Goal: Communication & Community: Answer question/provide support

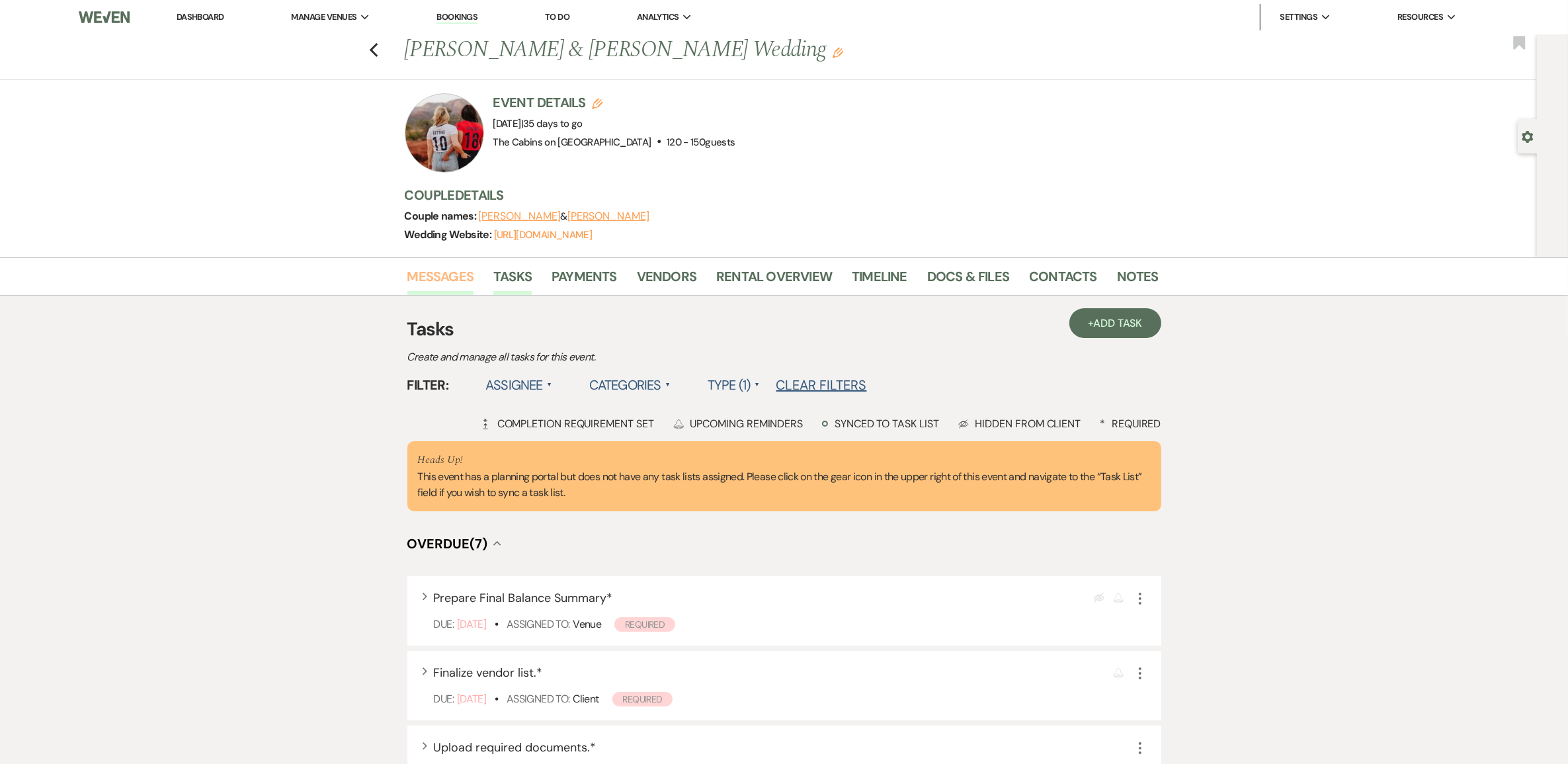
click at [448, 295] on link "Messages" at bounding box center [440, 281] width 67 height 29
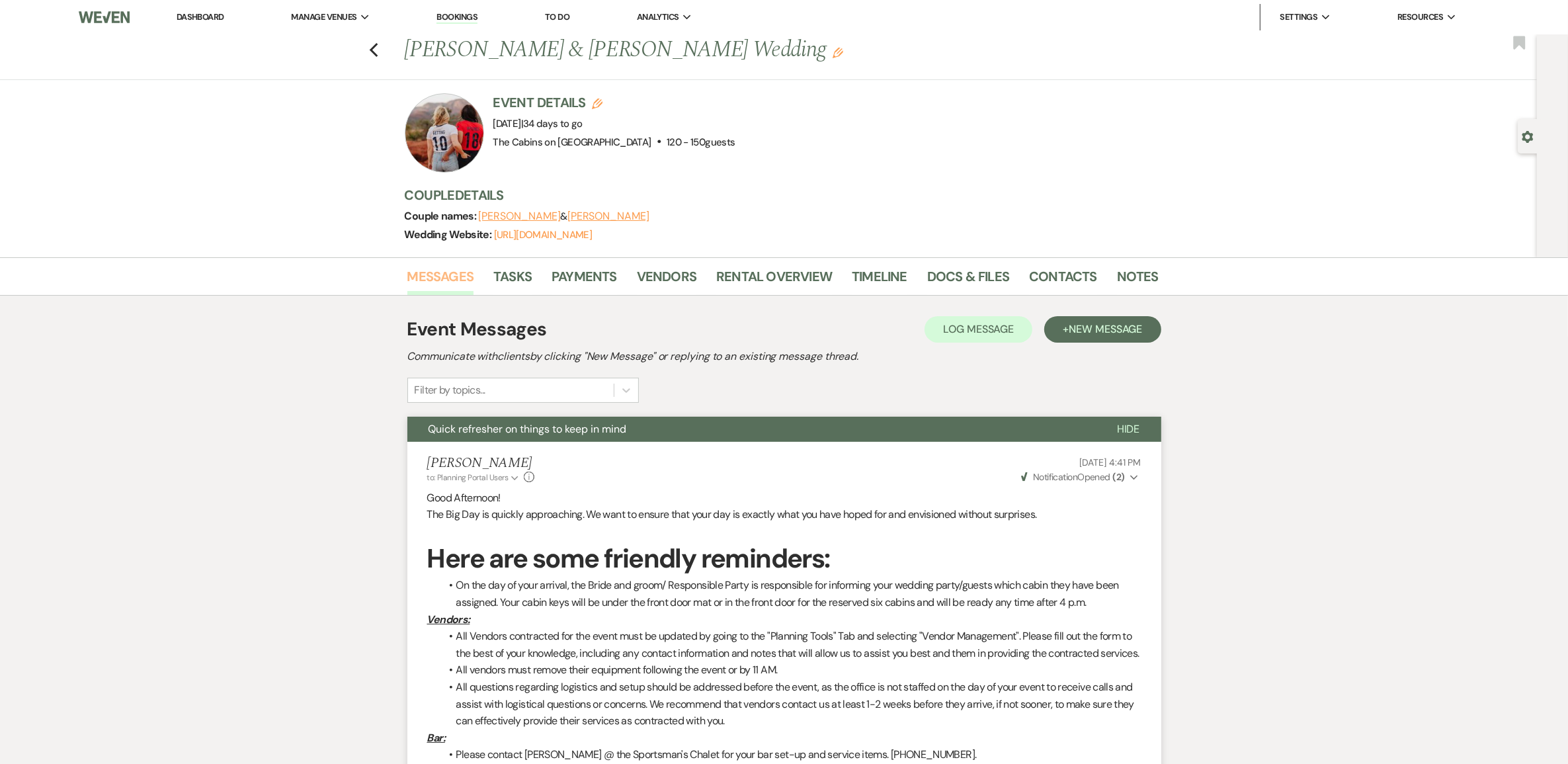
click at [438, 289] on link "Messages" at bounding box center [440, 281] width 67 height 29
click at [439, 289] on link "Messages" at bounding box center [440, 281] width 67 height 29
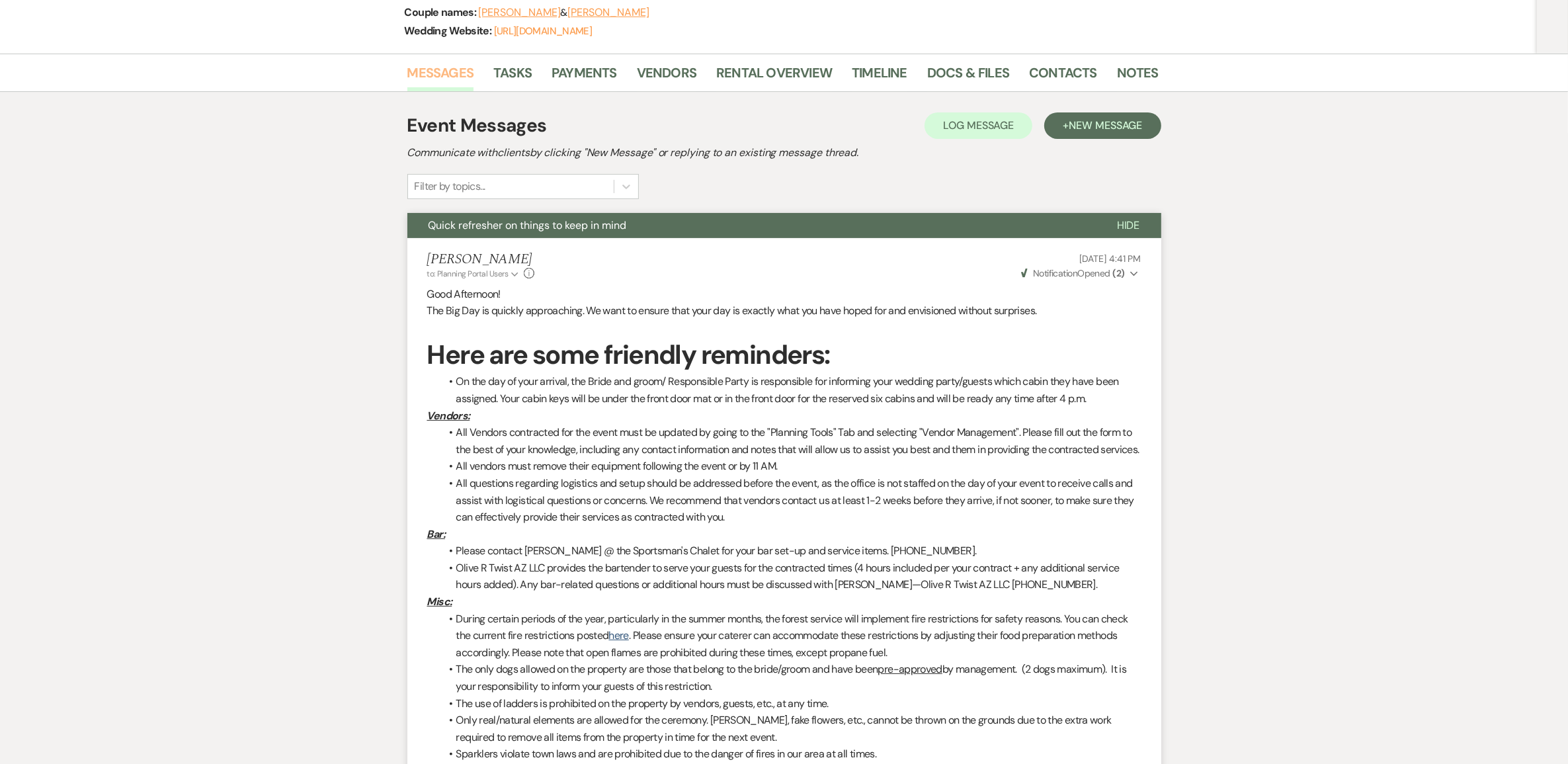
scroll to position [83, 0]
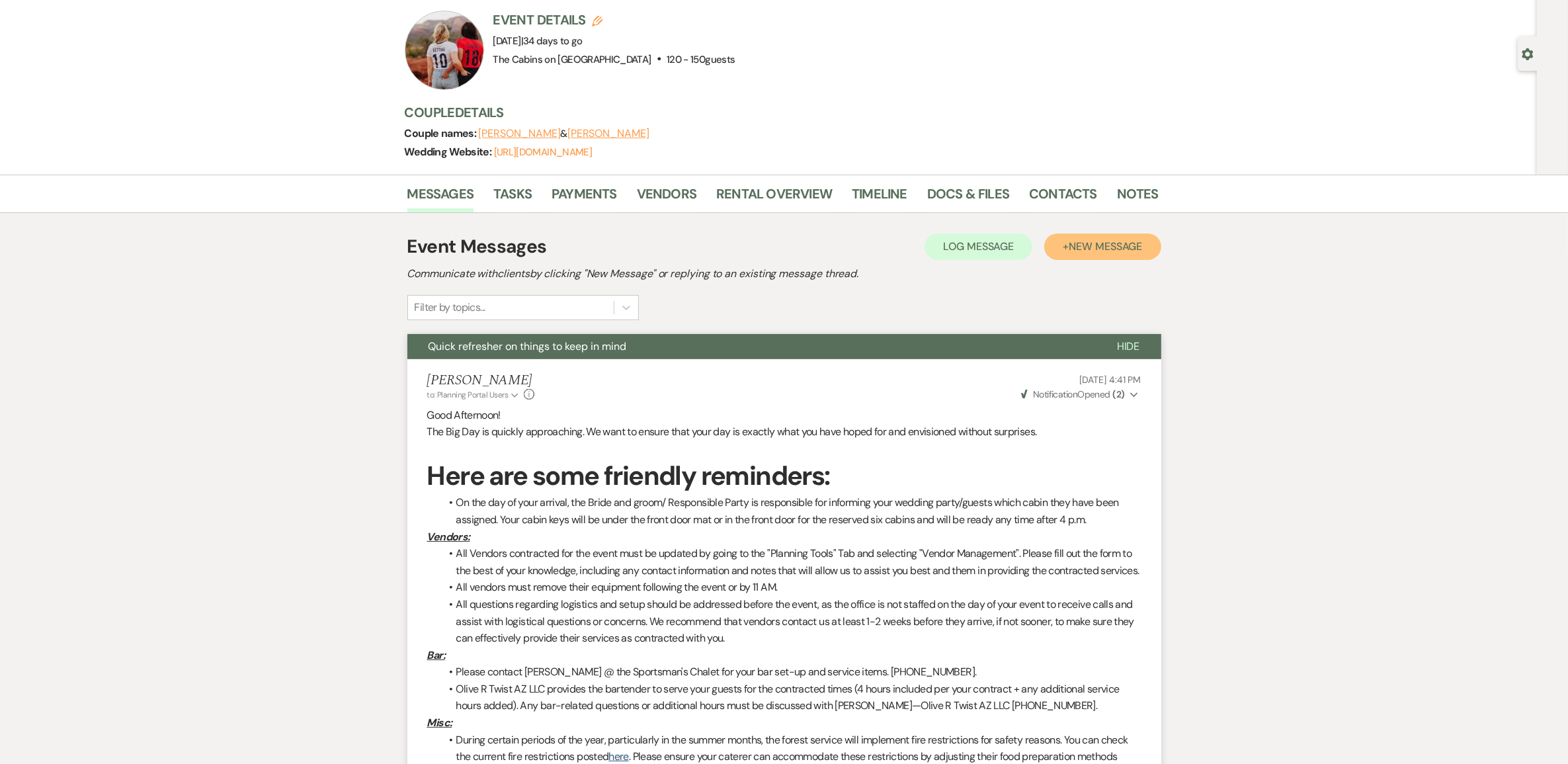
click at [1085, 253] on span "New Message" at bounding box center [1105, 246] width 73 height 14
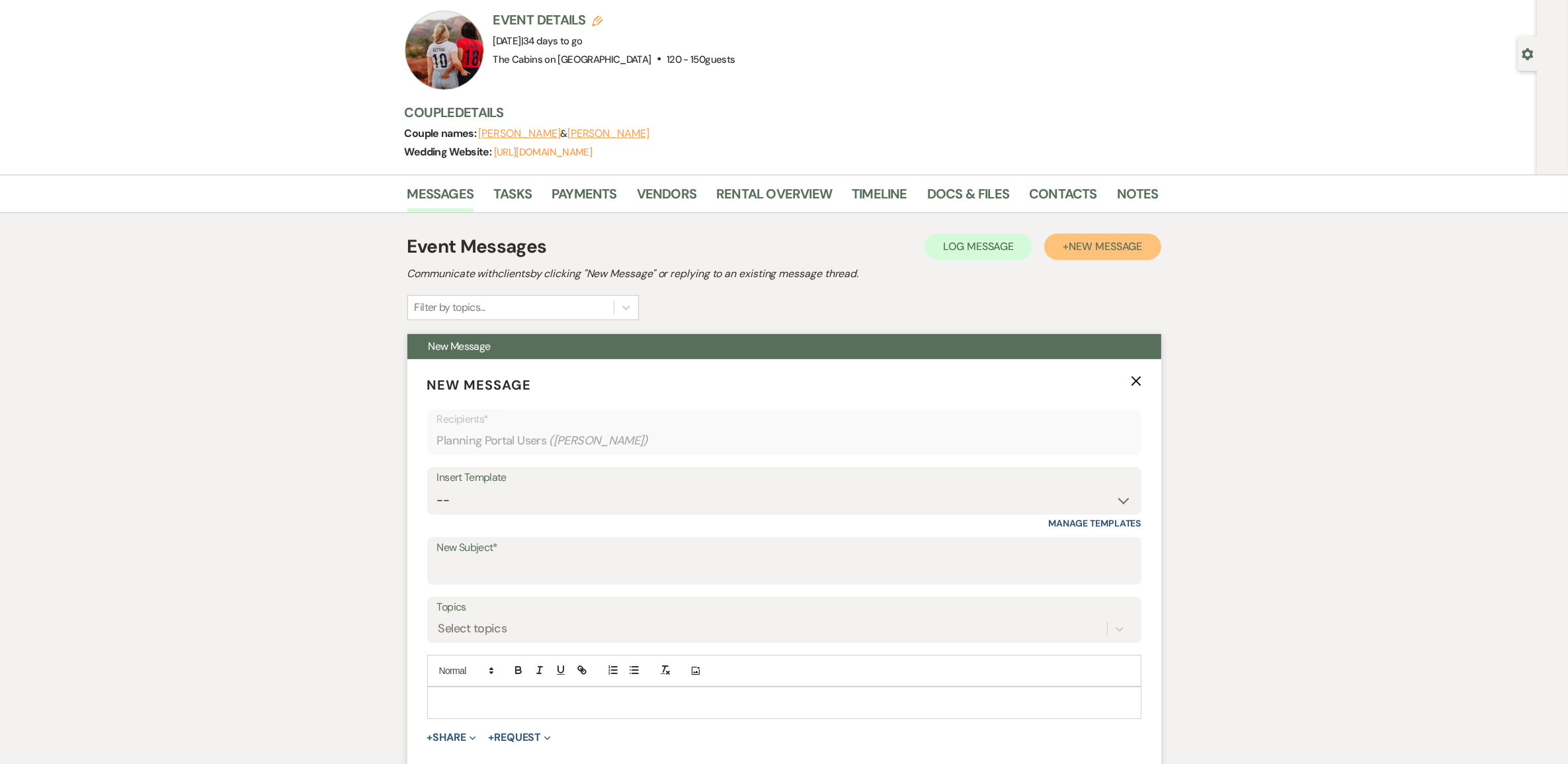
scroll to position [248, 0]
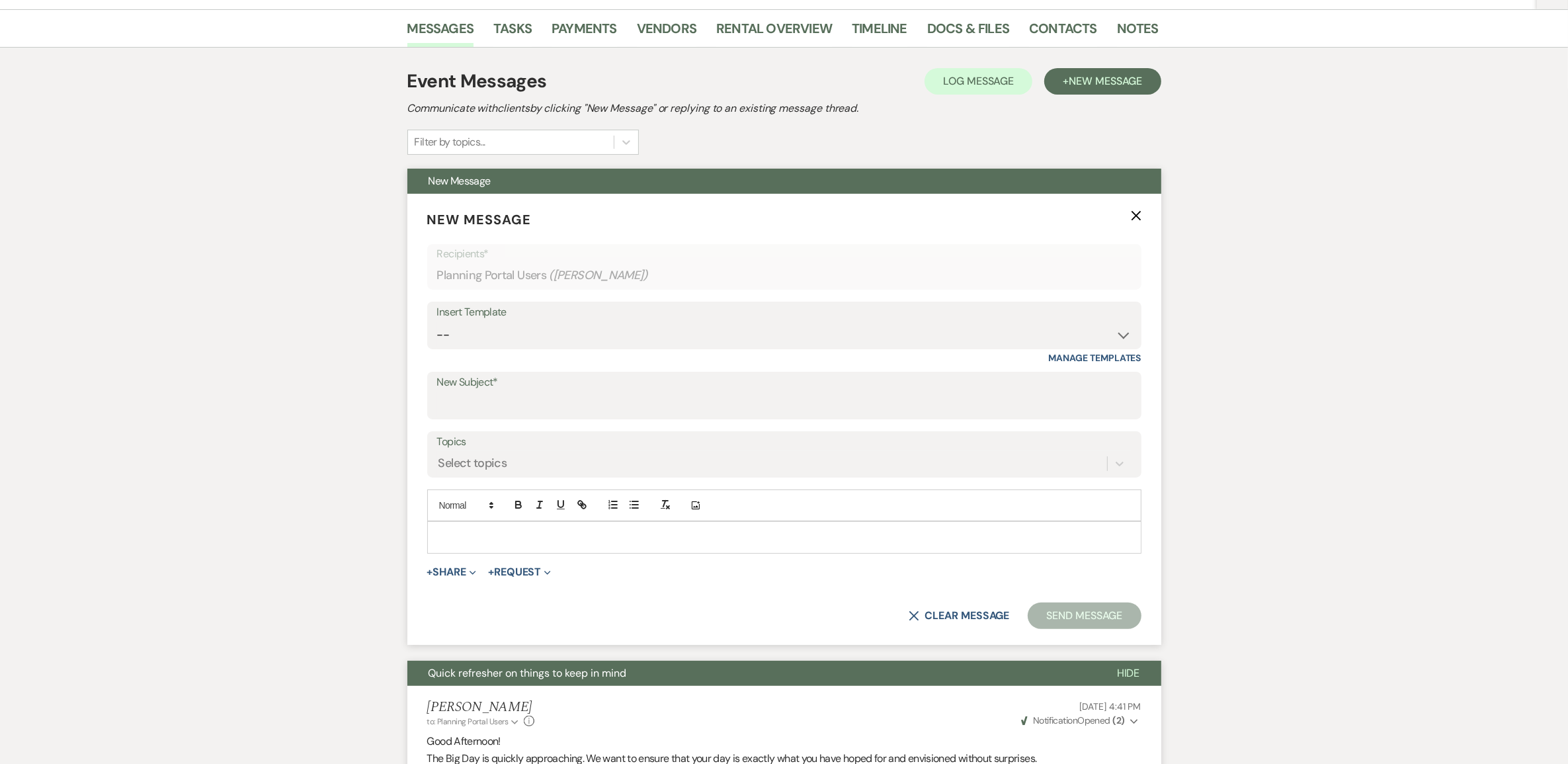
click at [507, 552] on div at bounding box center [784, 537] width 713 height 31
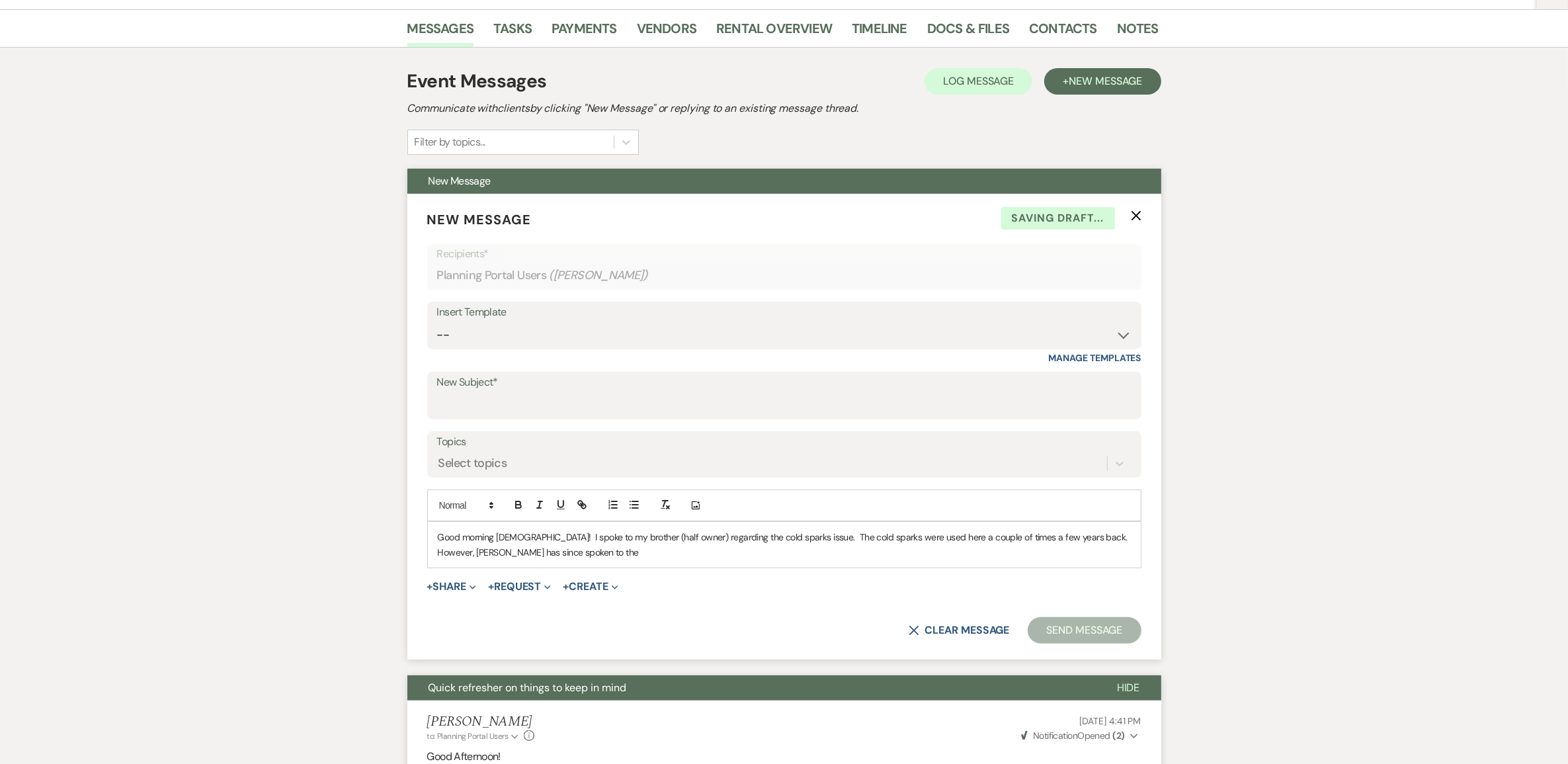
click at [540, 568] on div "Good morning ladies! I spoke to my brother (half owner) regarding the cold spar…" at bounding box center [784, 544] width 713 height 45
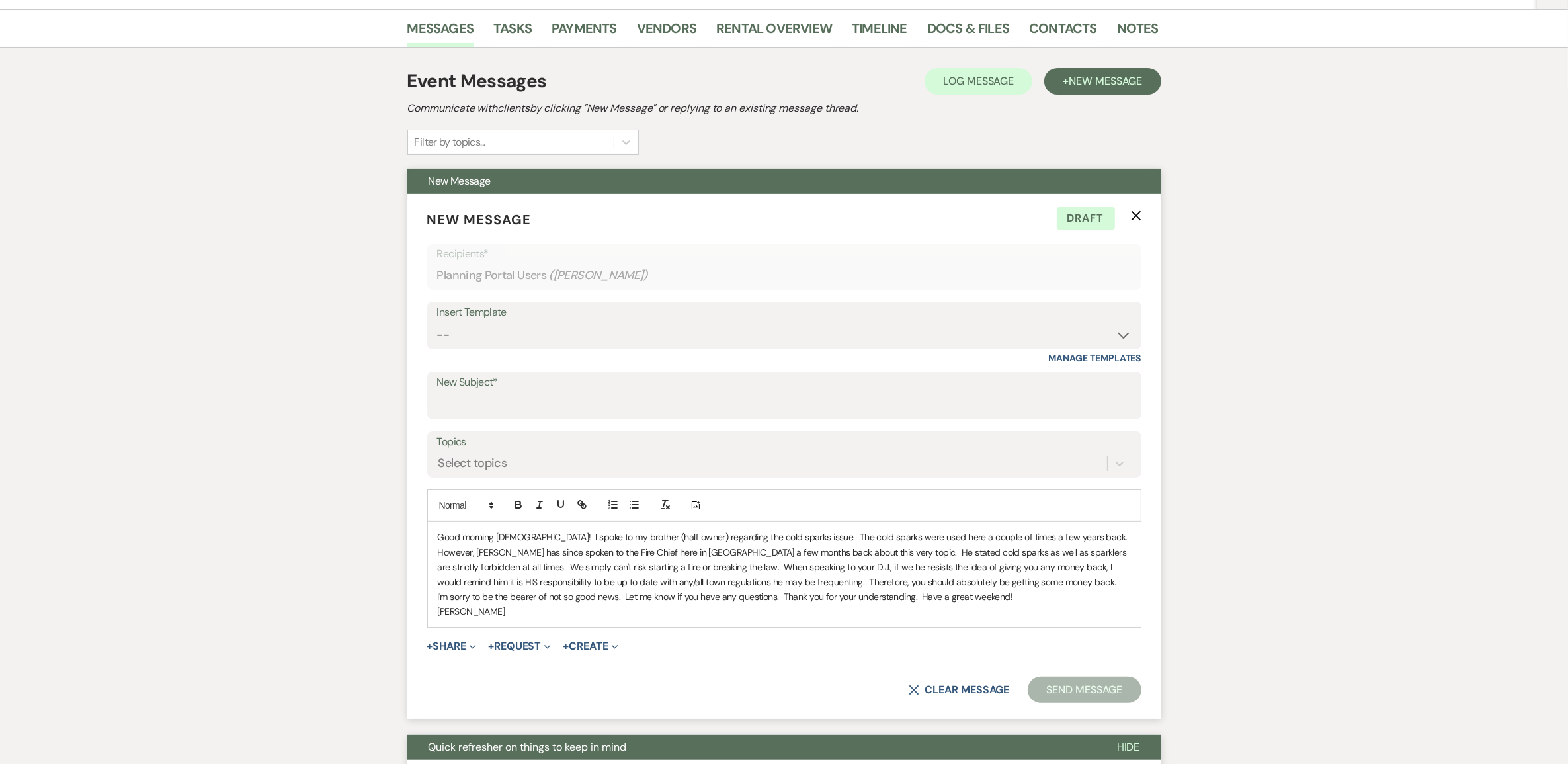
scroll to position [413, 0]
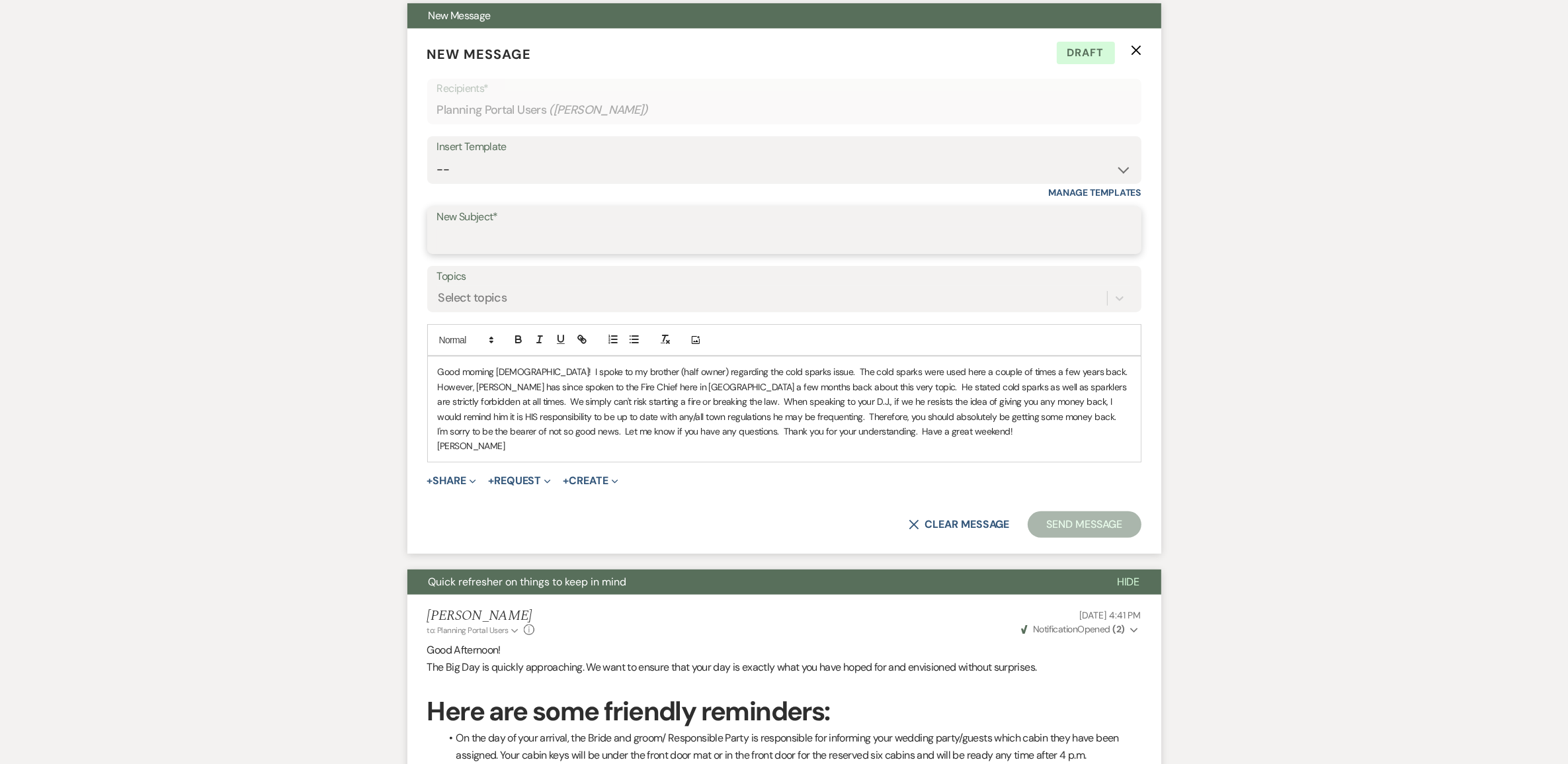
click at [478, 253] on input "New Subject*" at bounding box center [784, 240] width 694 height 26
type input "Answers to your question"
click at [1048, 538] on button "Send Message" at bounding box center [1084, 524] width 113 height 26
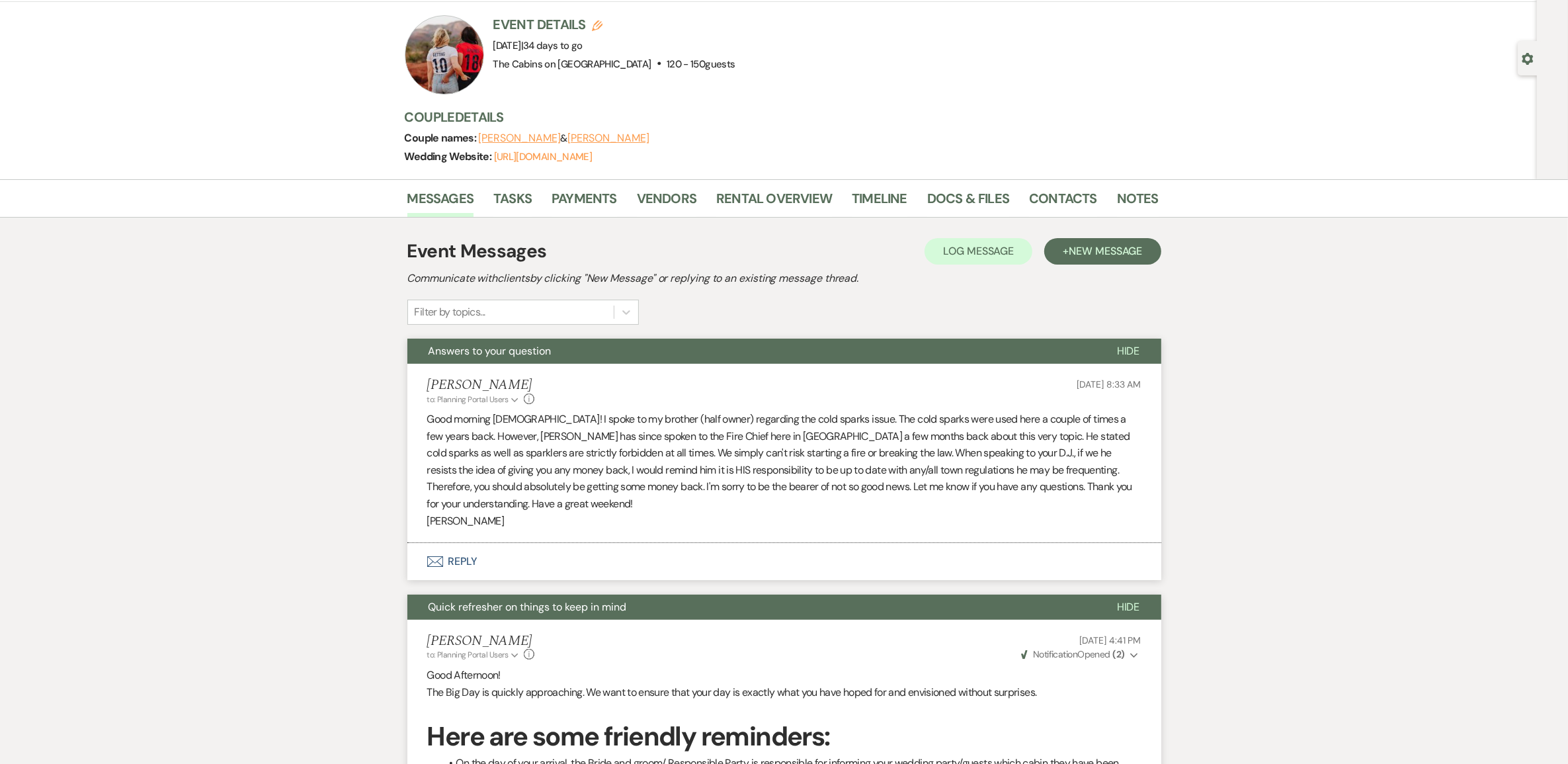
scroll to position [0, 0]
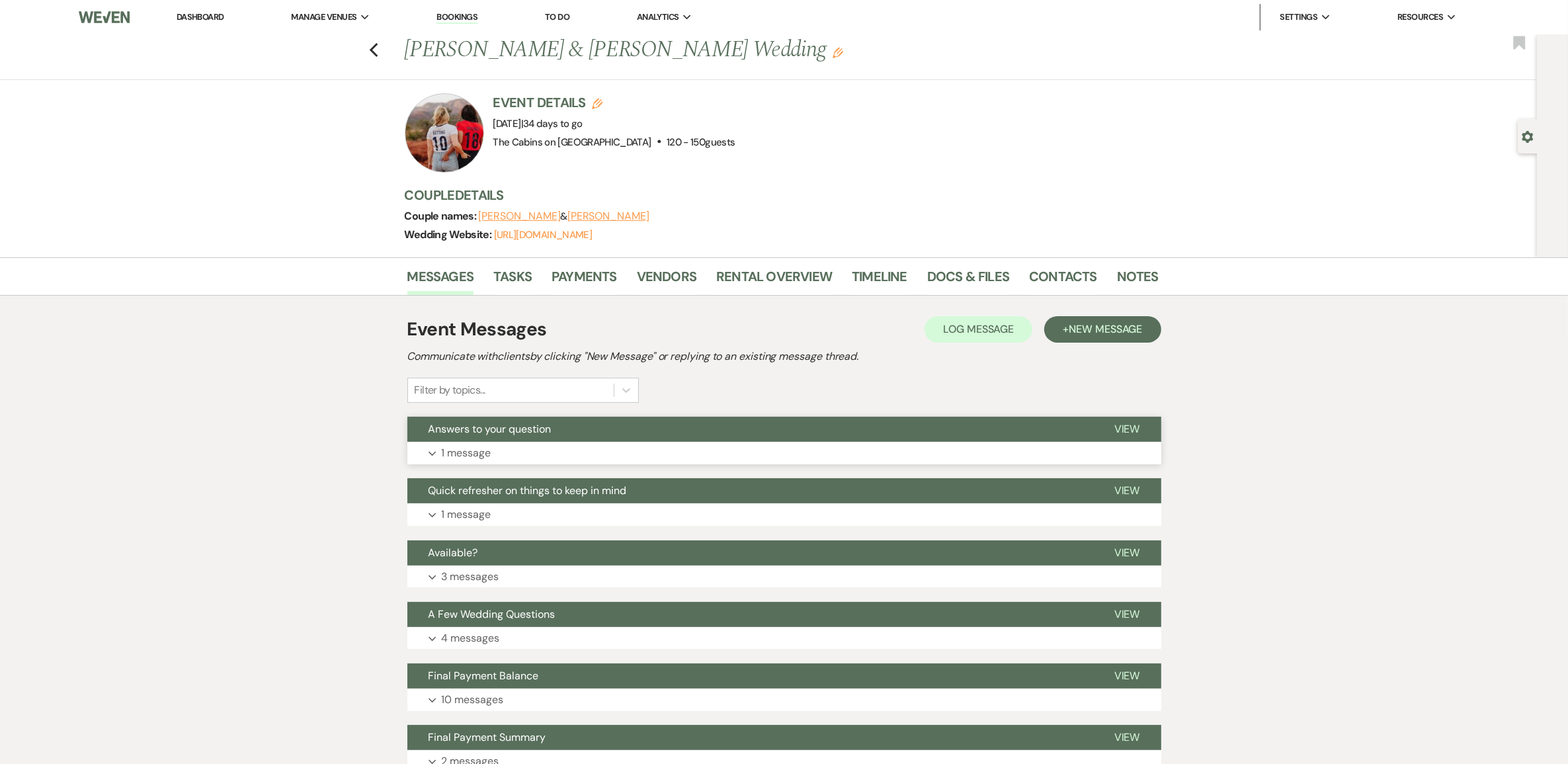
click at [480, 461] on p "1 message" at bounding box center [467, 453] width 50 height 17
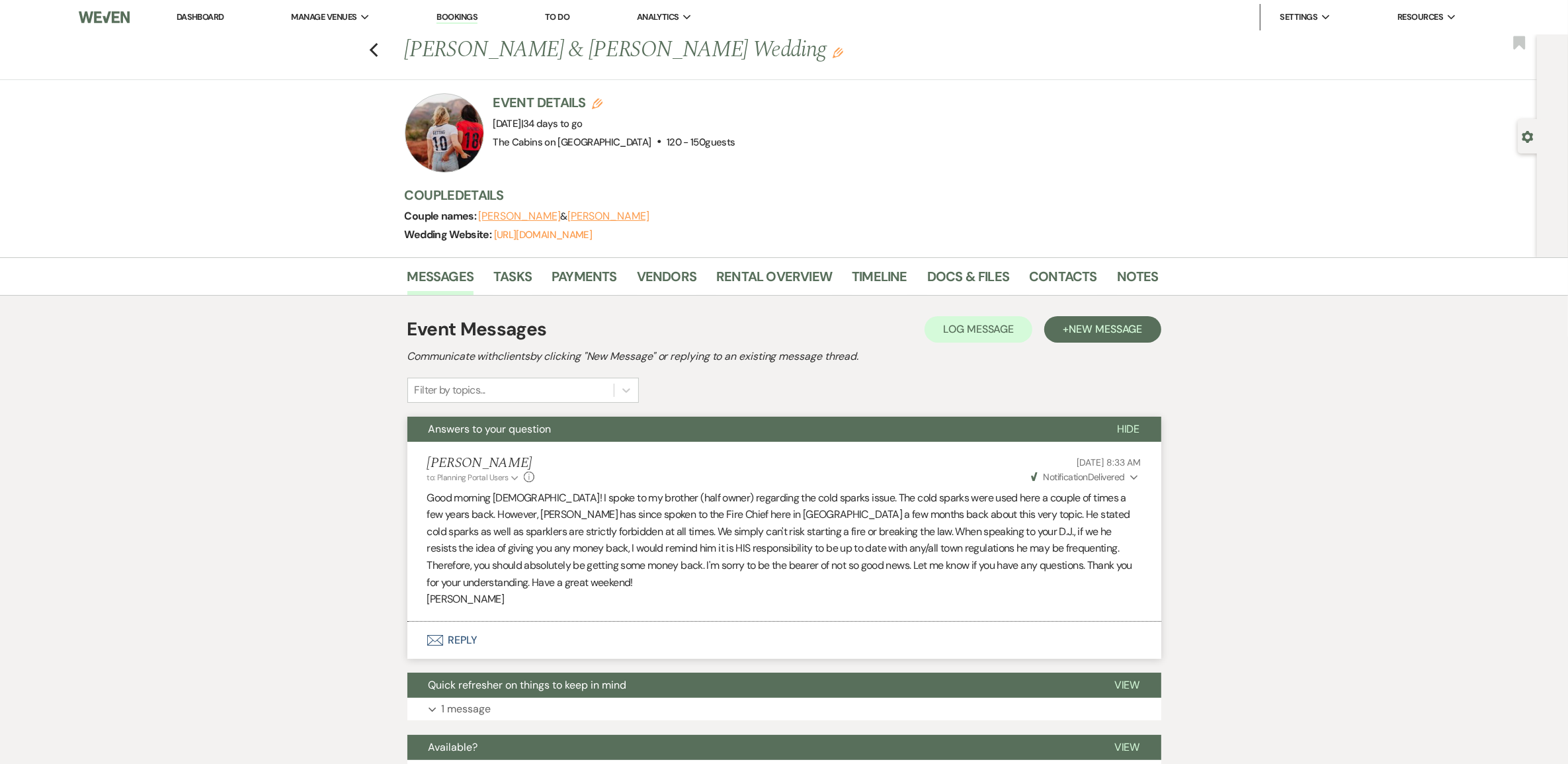
click at [1134, 484] on button "Weven Check Notification Delivered Expand" at bounding box center [1085, 477] width 112 height 14
click at [209, 14] on link "Dashboard" at bounding box center [200, 16] width 48 height 11
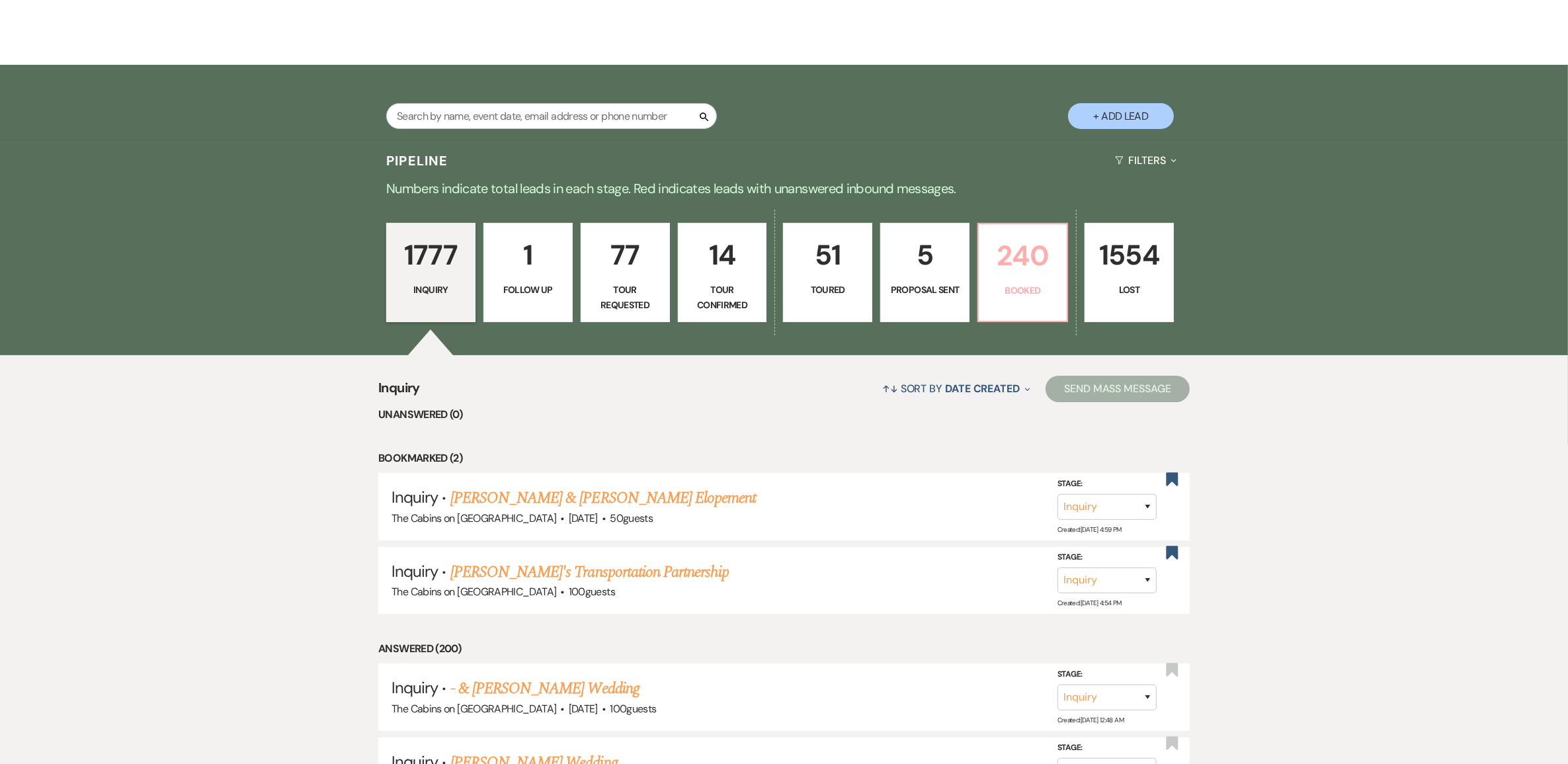
scroll to position [248, 0]
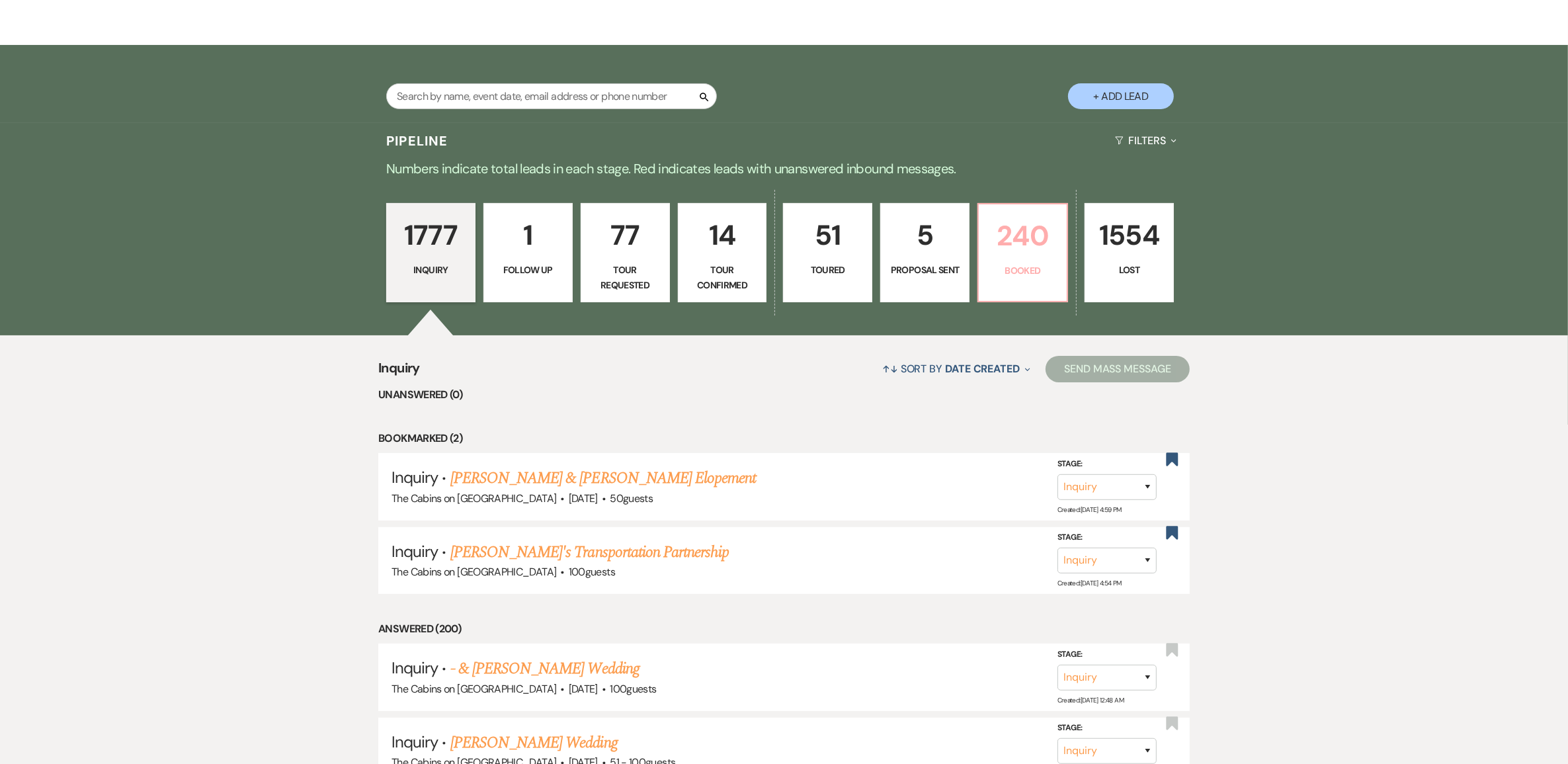
click at [1022, 258] on p "240" at bounding box center [1022, 236] width 72 height 44
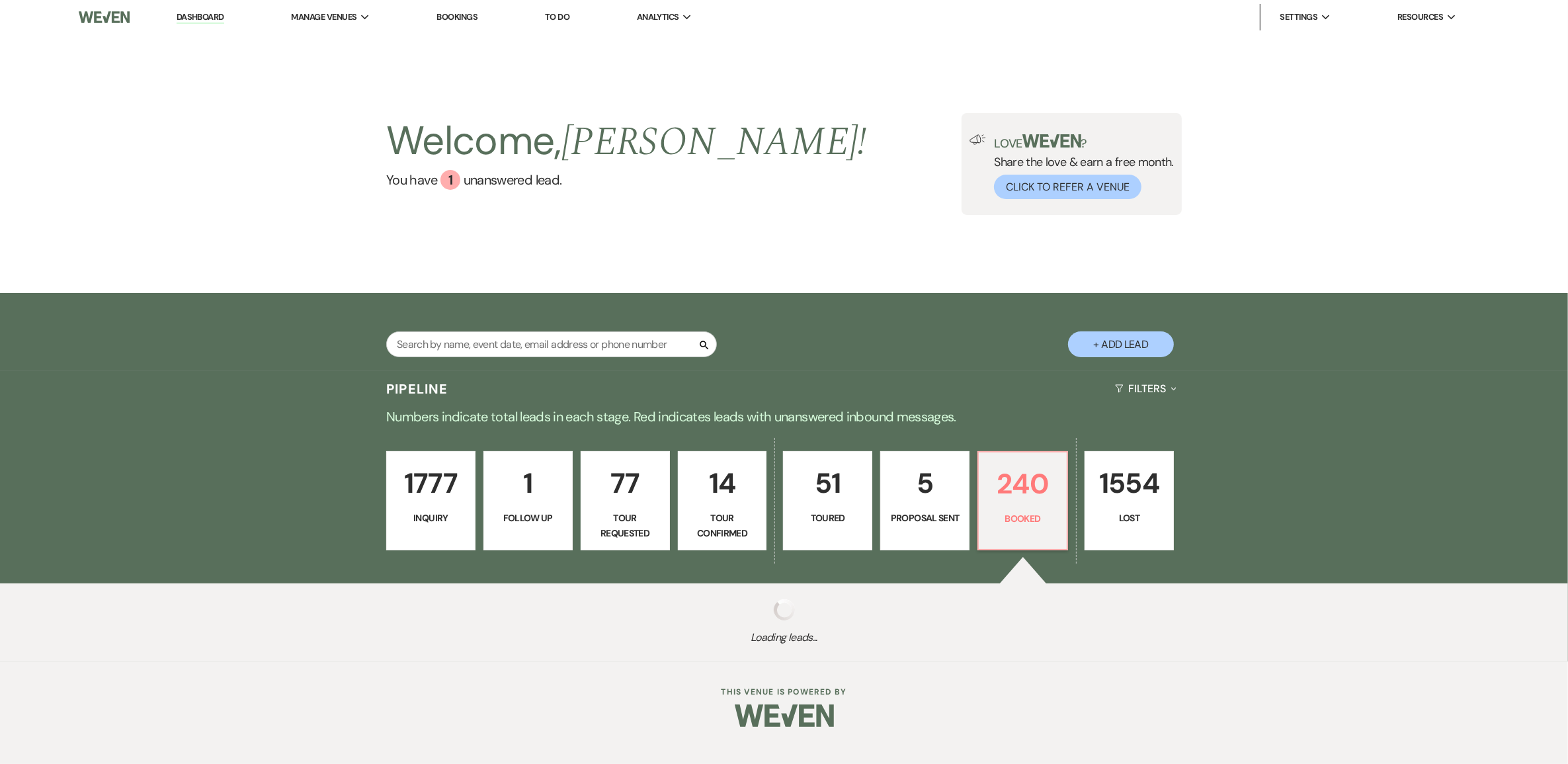
scroll to position [13, 0]
click at [1022, 268] on div "Welcome, [PERSON_NAME] ! You have 1 unanswered lead . Love ? Share the love & e…" at bounding box center [784, 163] width 1568 height 259
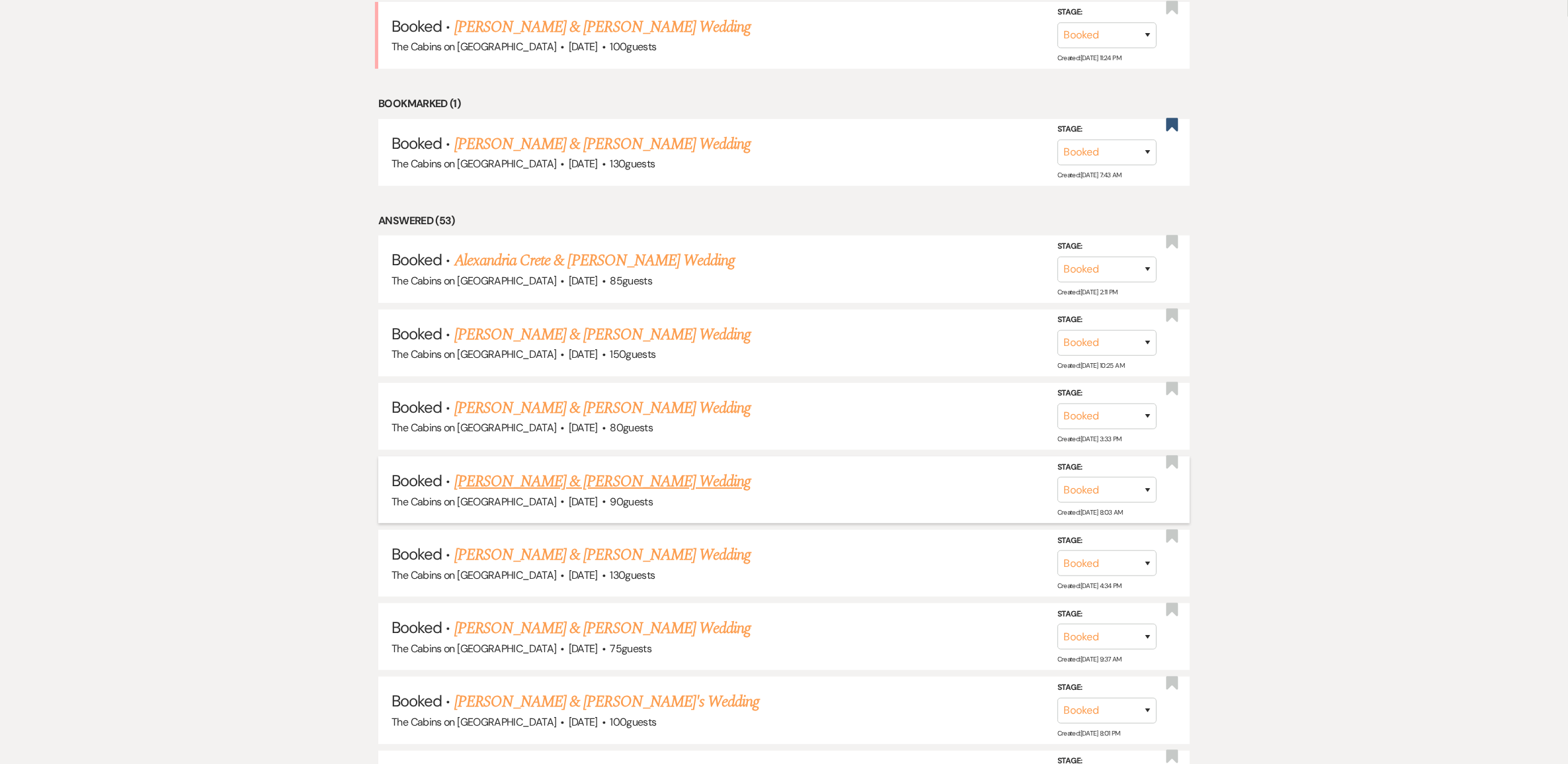
scroll to position [579, 0]
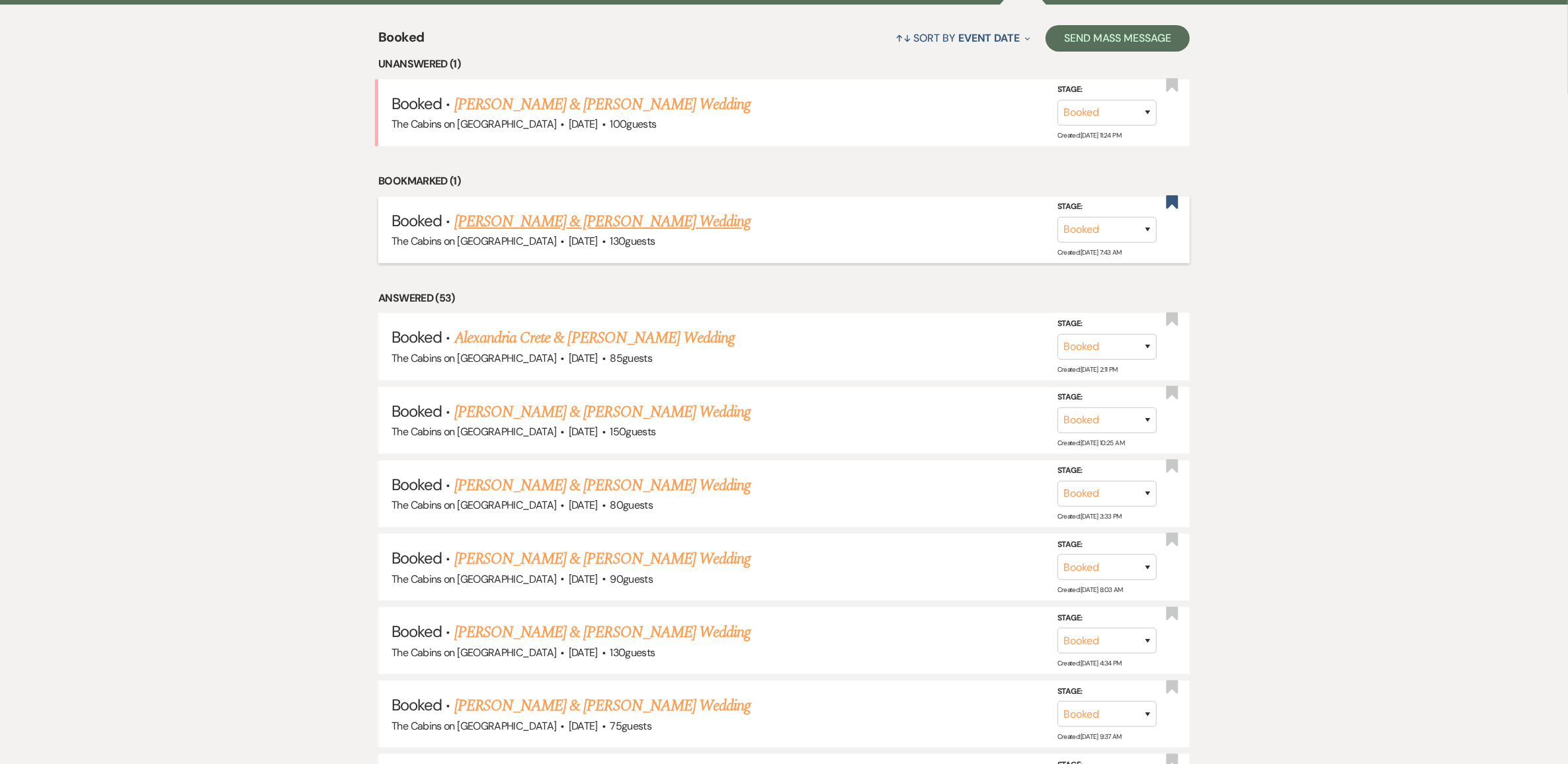
click at [546, 234] on link "[PERSON_NAME] & [PERSON_NAME] Wedding" at bounding box center [602, 221] width 296 height 24
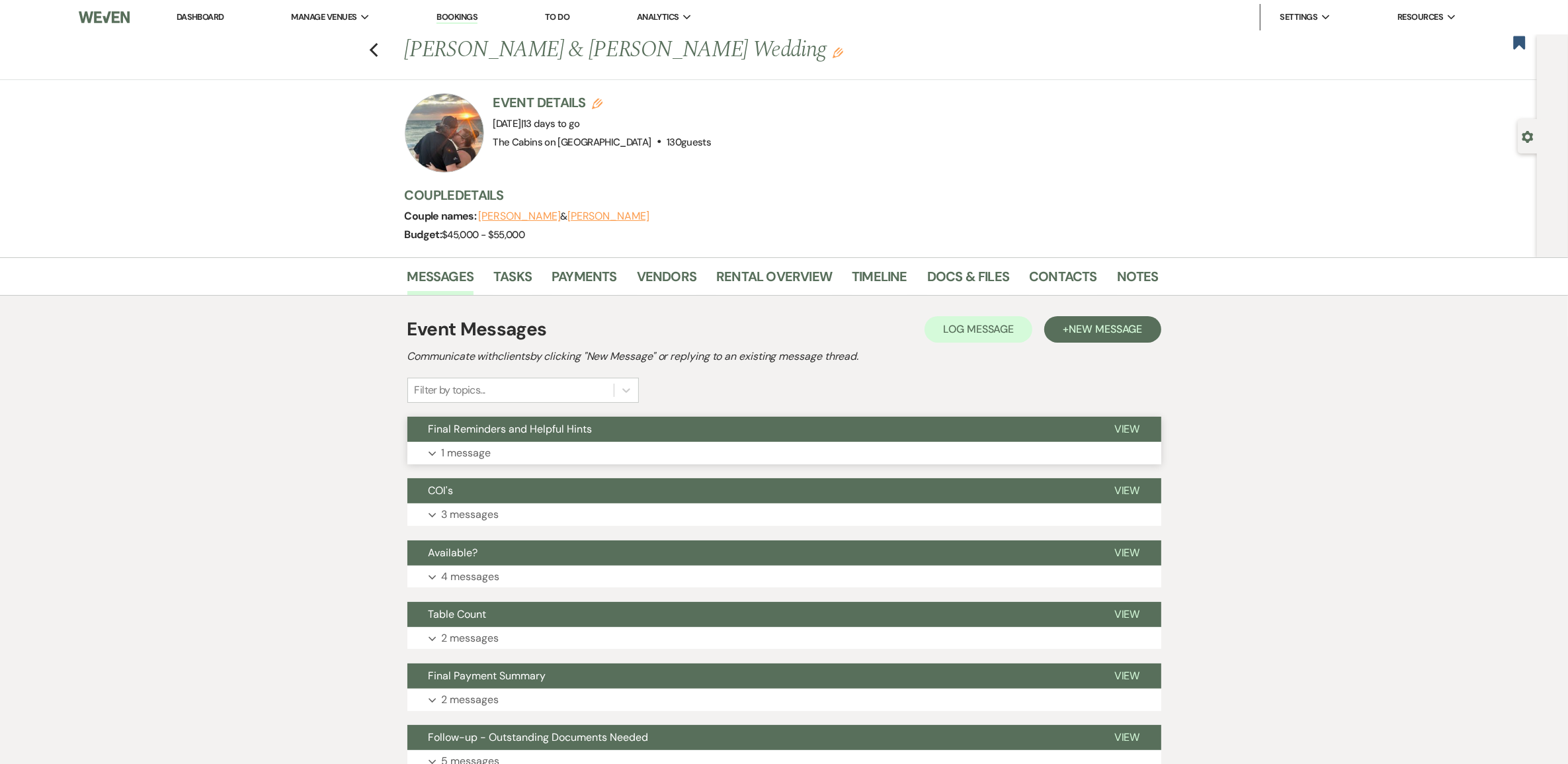
click at [491, 461] on p "1 message" at bounding box center [467, 453] width 50 height 17
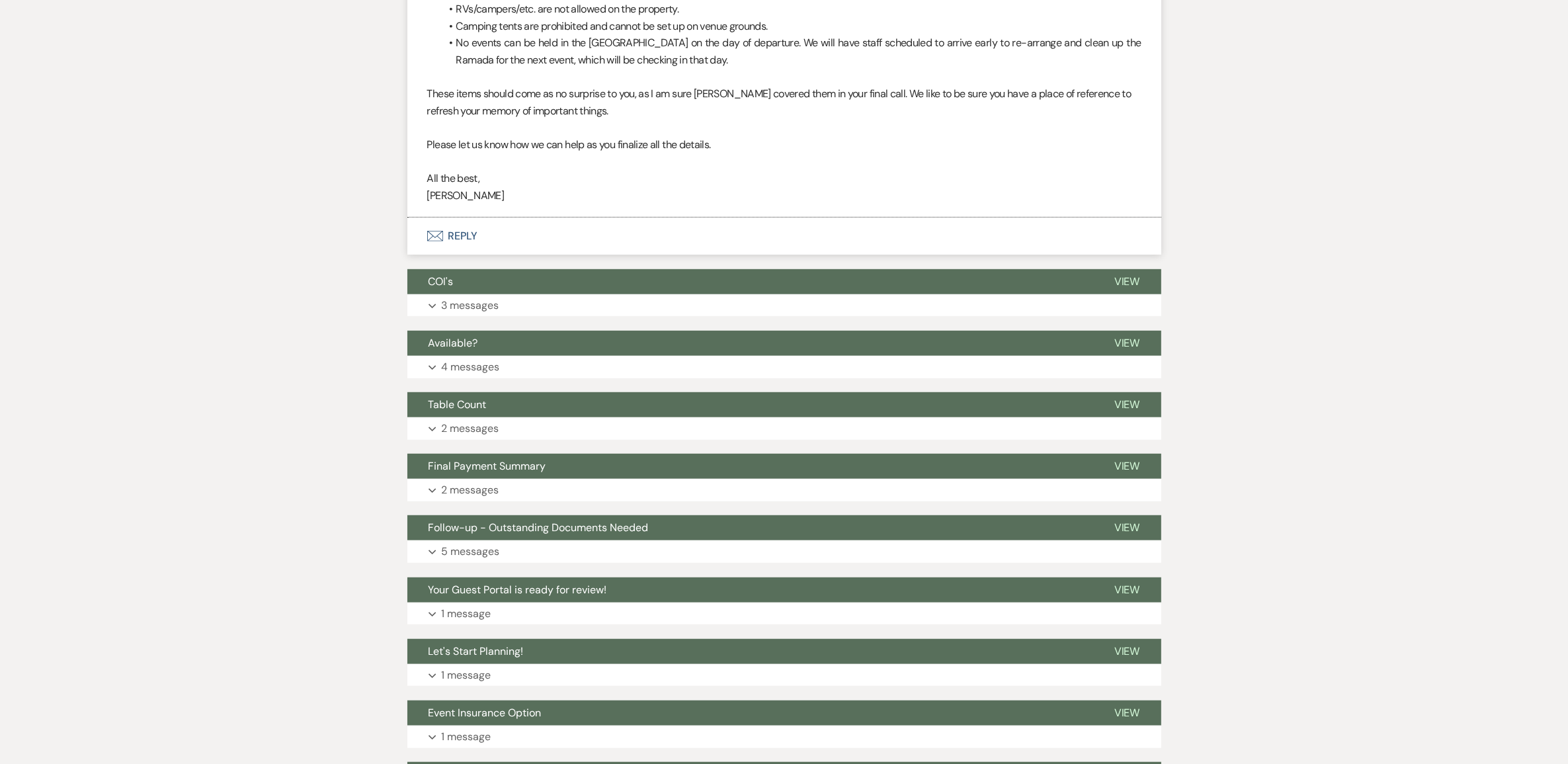
scroll to position [992, 0]
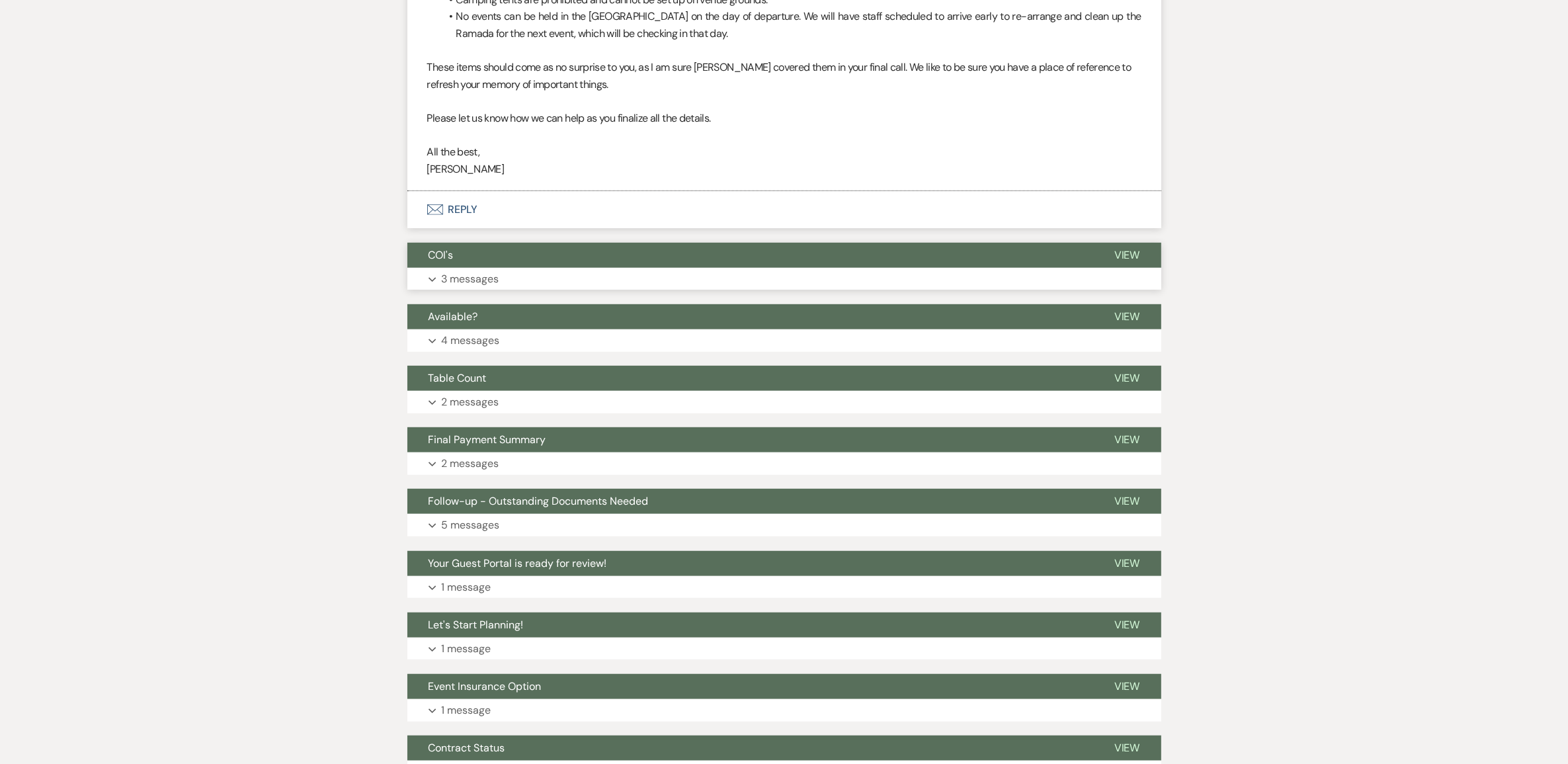
click at [491, 288] on p "3 messages" at bounding box center [470, 278] width 58 height 17
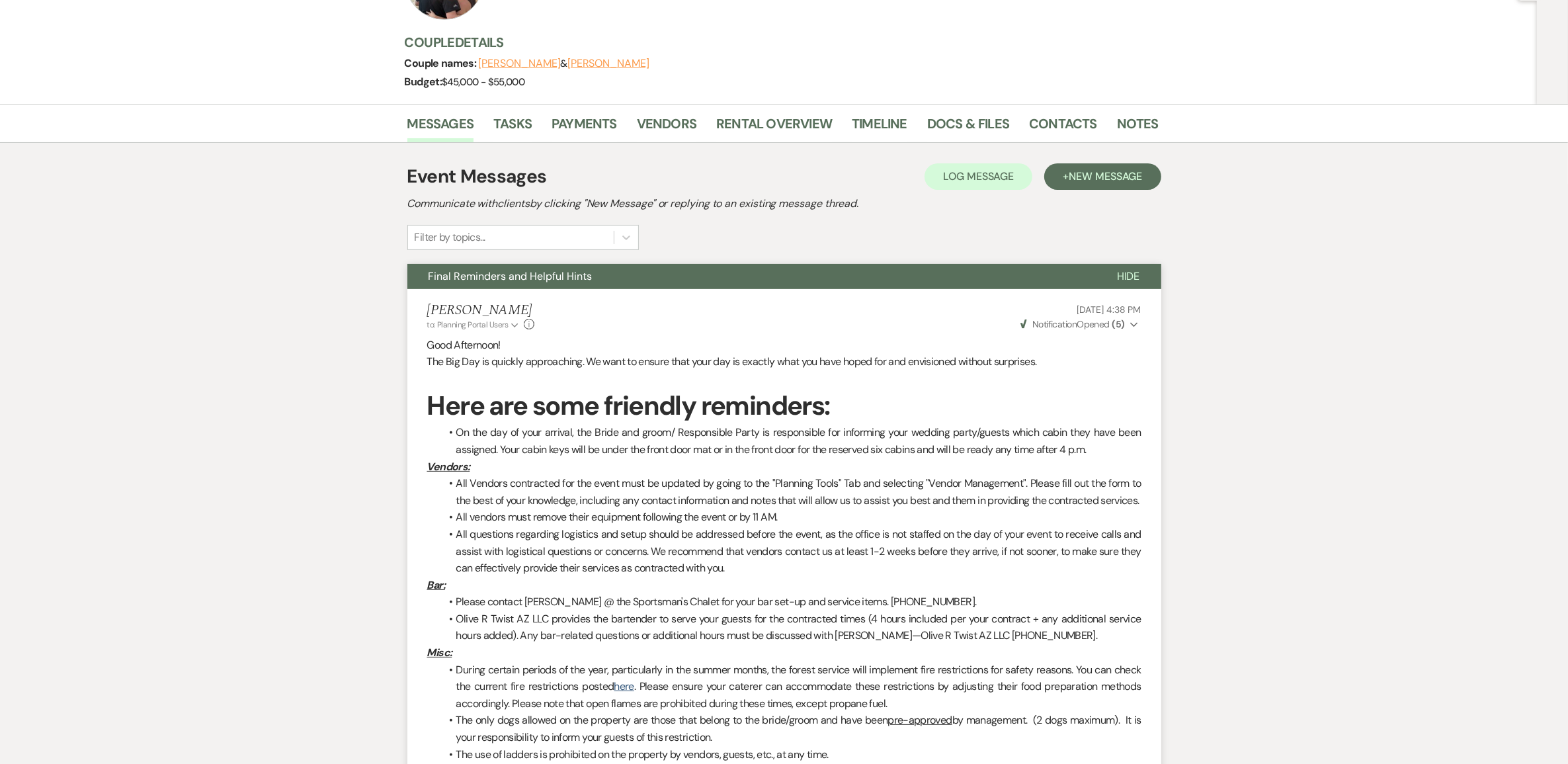
scroll to position [0, 0]
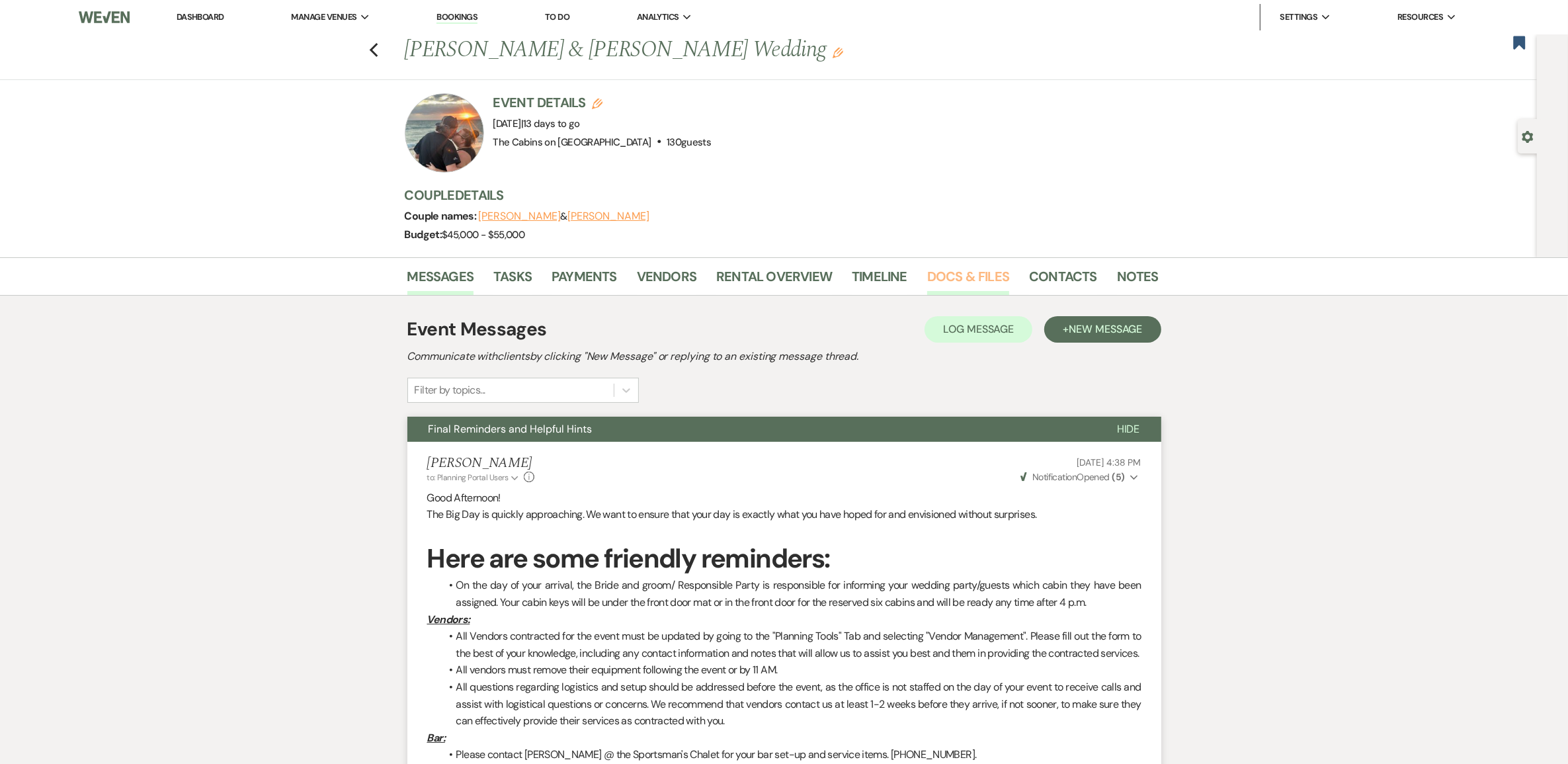
click at [950, 295] on link "Docs & Files" at bounding box center [968, 281] width 82 height 29
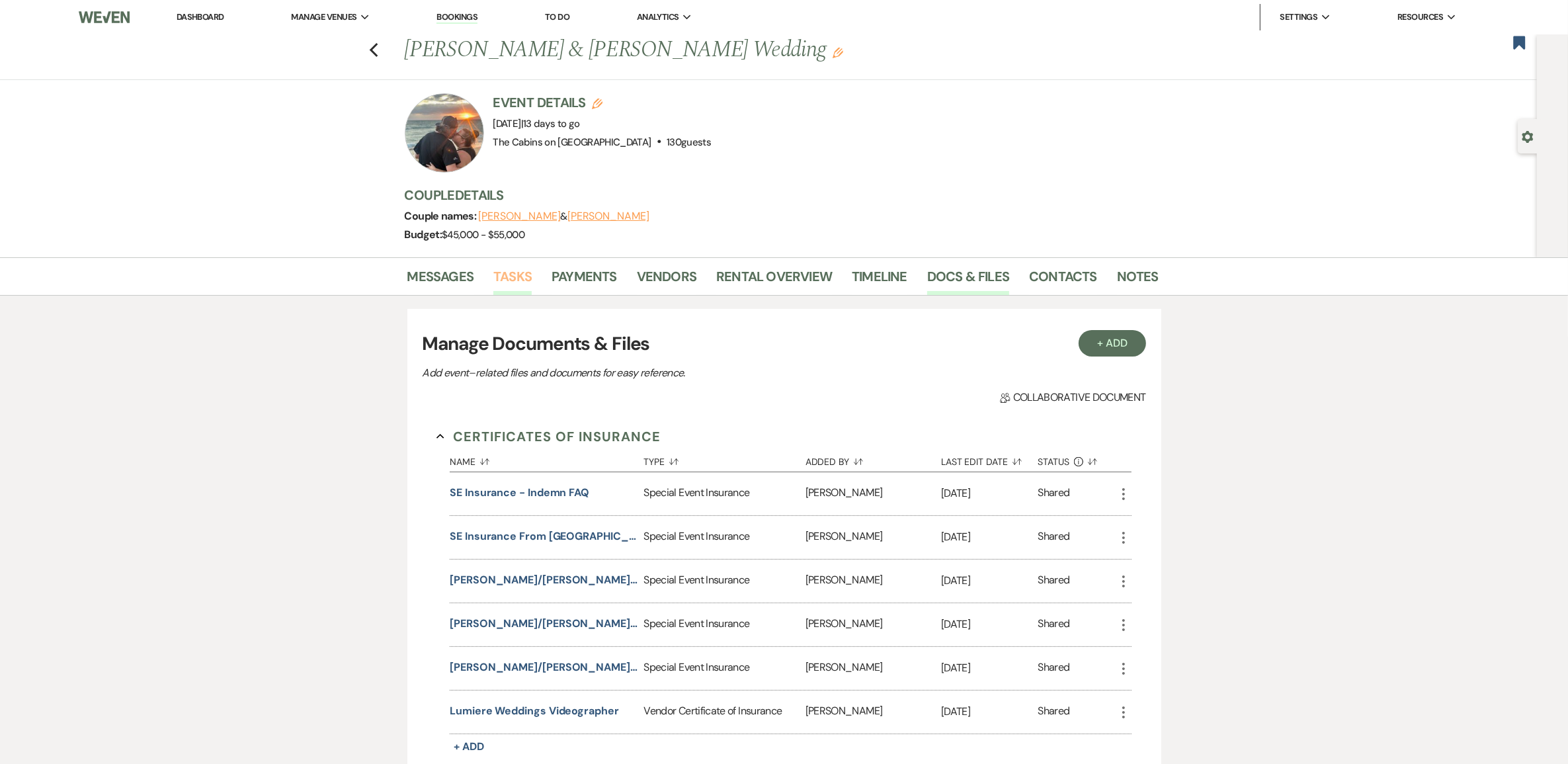
click at [516, 294] on link "Tasks" at bounding box center [513, 281] width 38 height 29
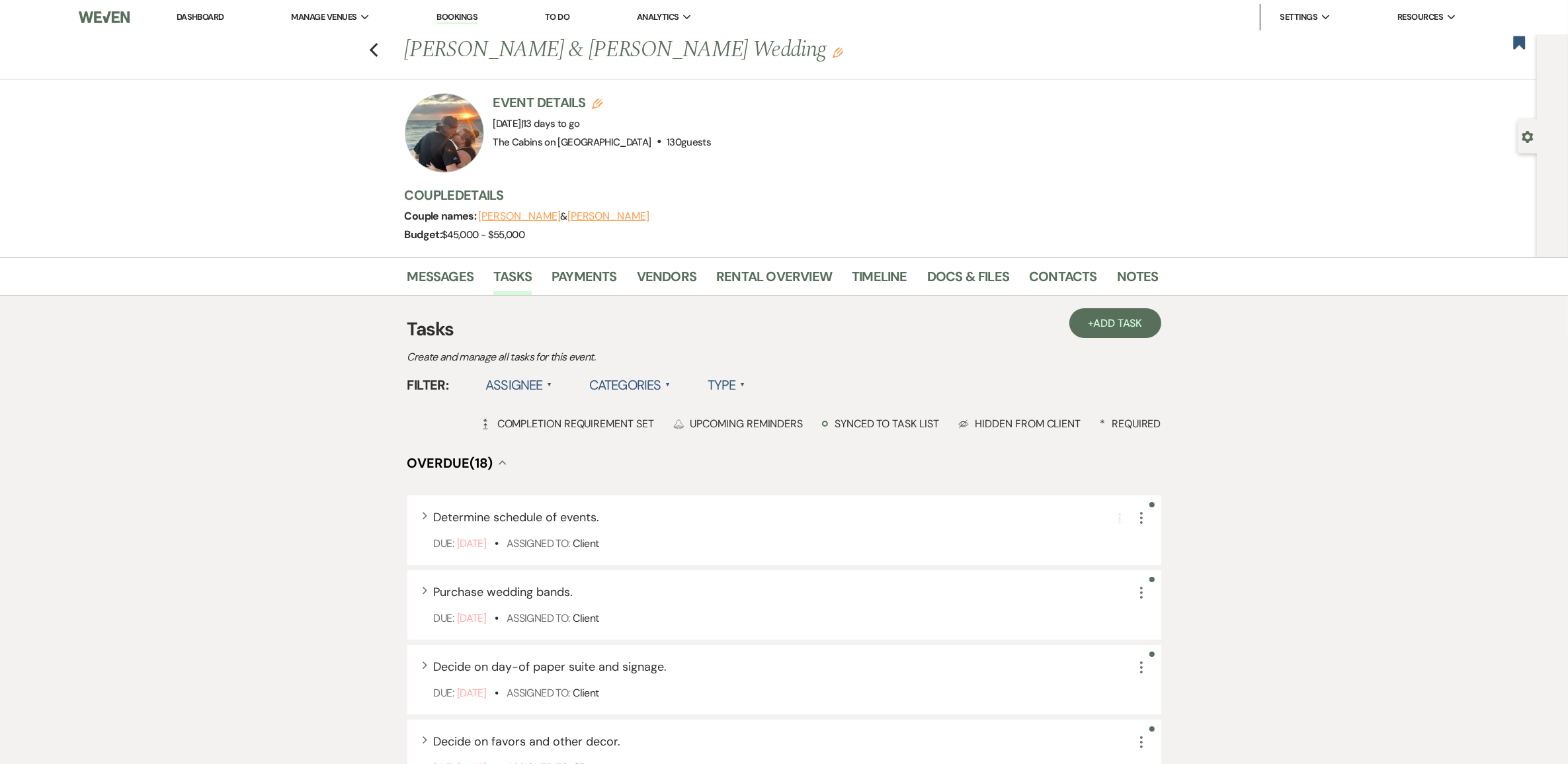
click at [746, 397] on label "Type ▲" at bounding box center [726, 385] width 37 height 24
click at [781, 427] on li "Required tasks" at bounding box center [773, 412] width 133 height 31
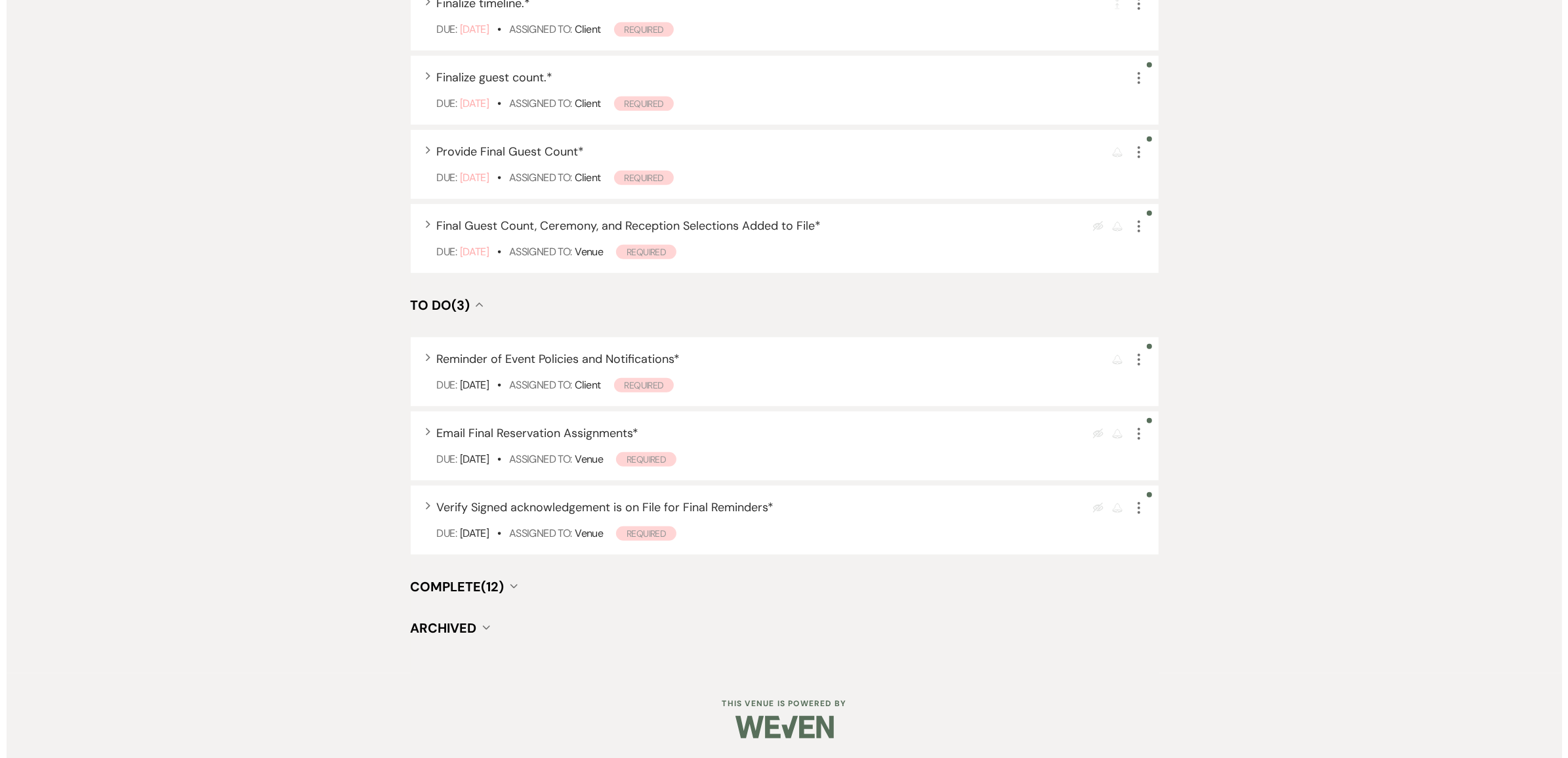
scroll to position [821, 0]
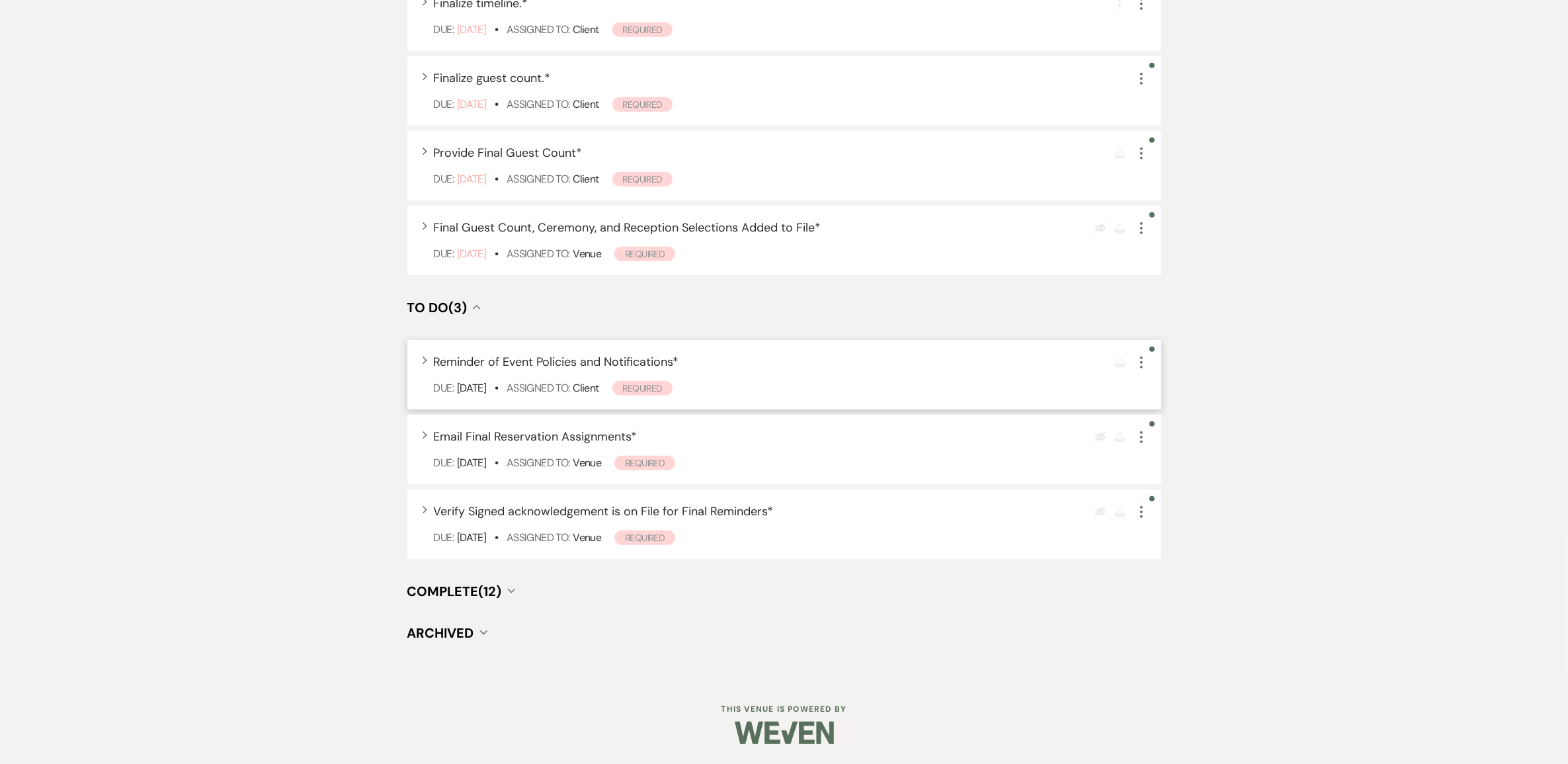
click at [679, 370] on span "Reminder of Event Policies and Notifications *" at bounding box center [556, 362] width 245 height 16
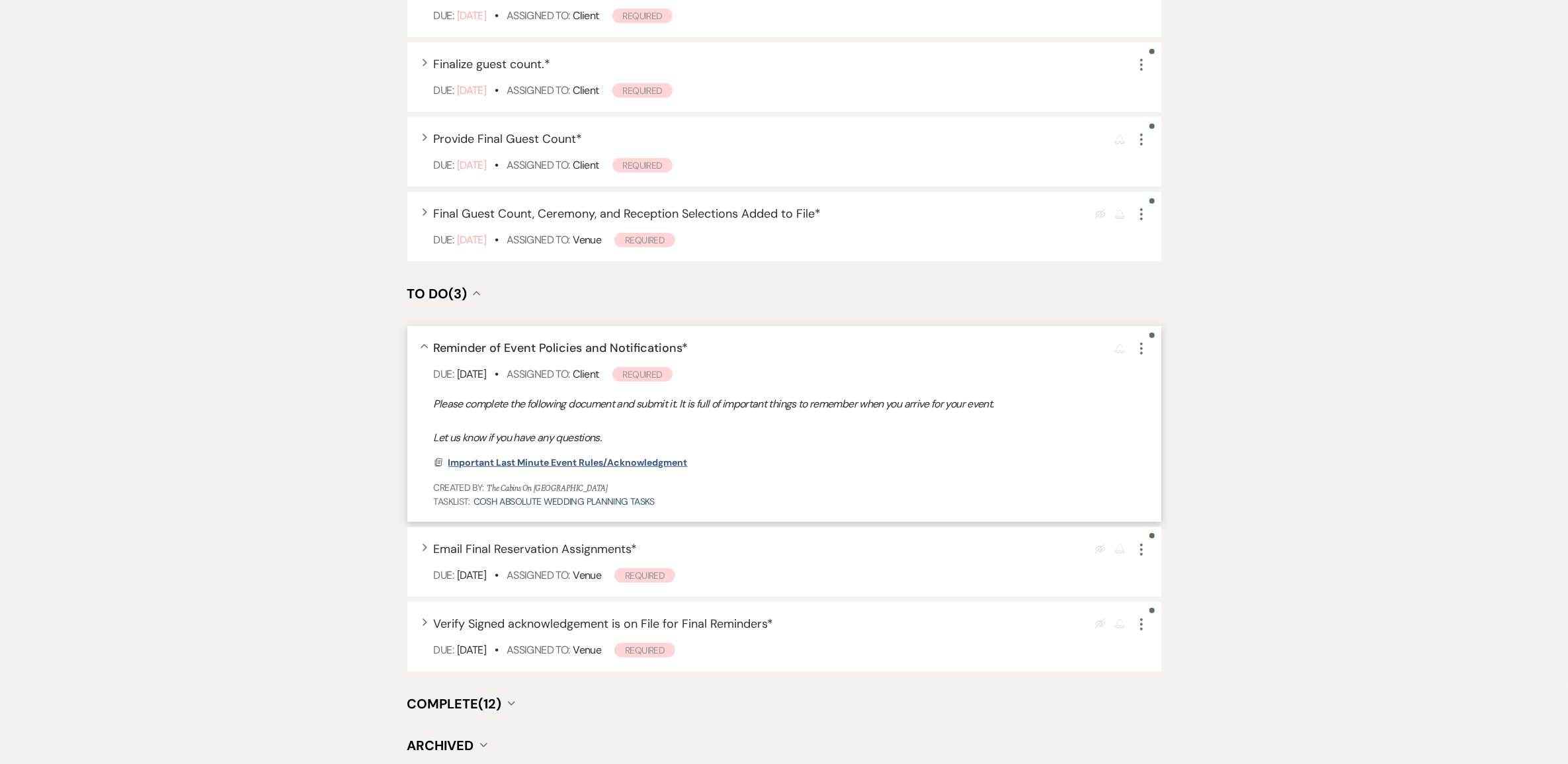
click at [602, 468] on span "Important Last Minute Event Rules/Acknowledgment" at bounding box center [568, 462] width 239 height 12
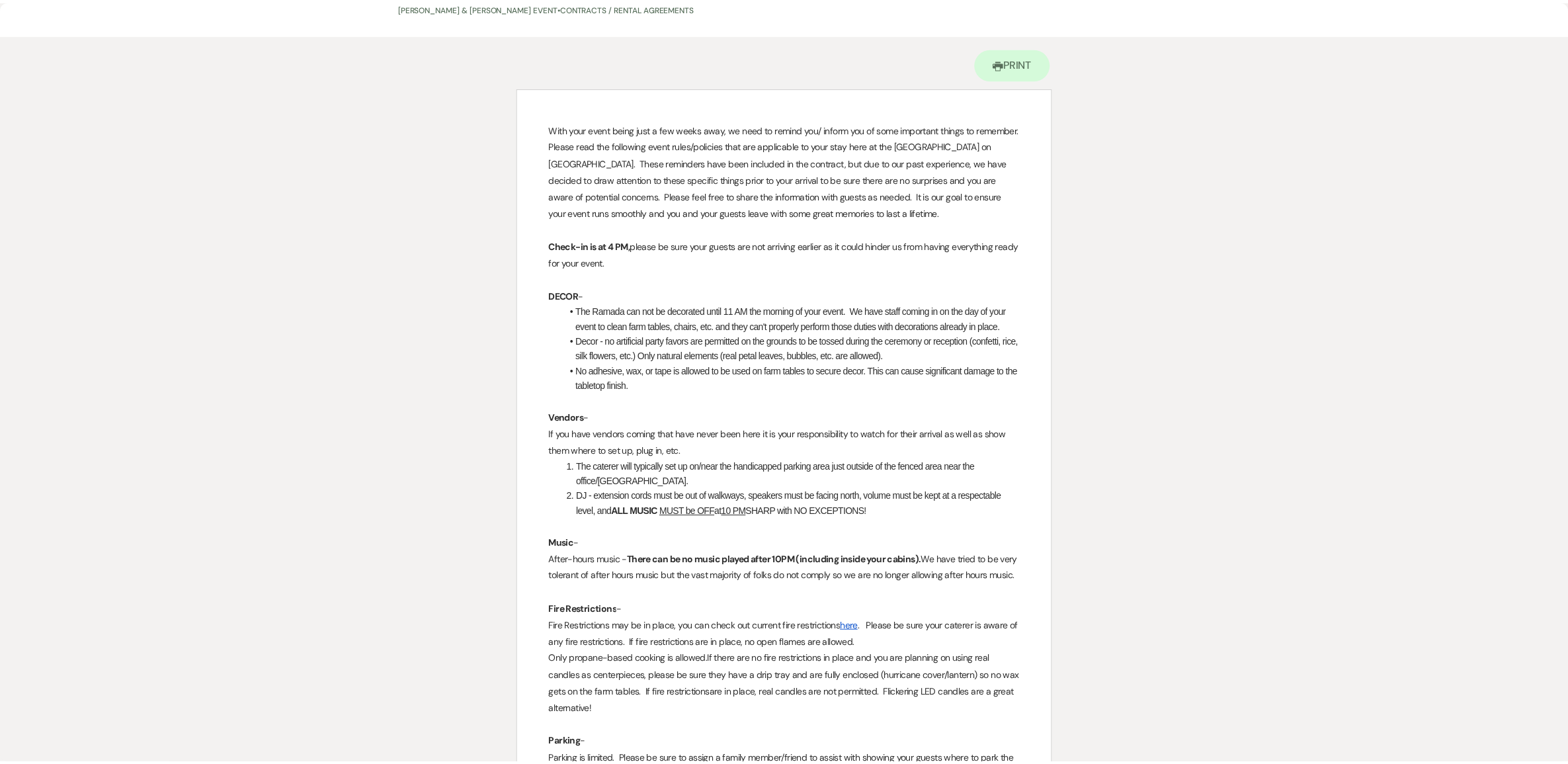
scroll to position [0, 0]
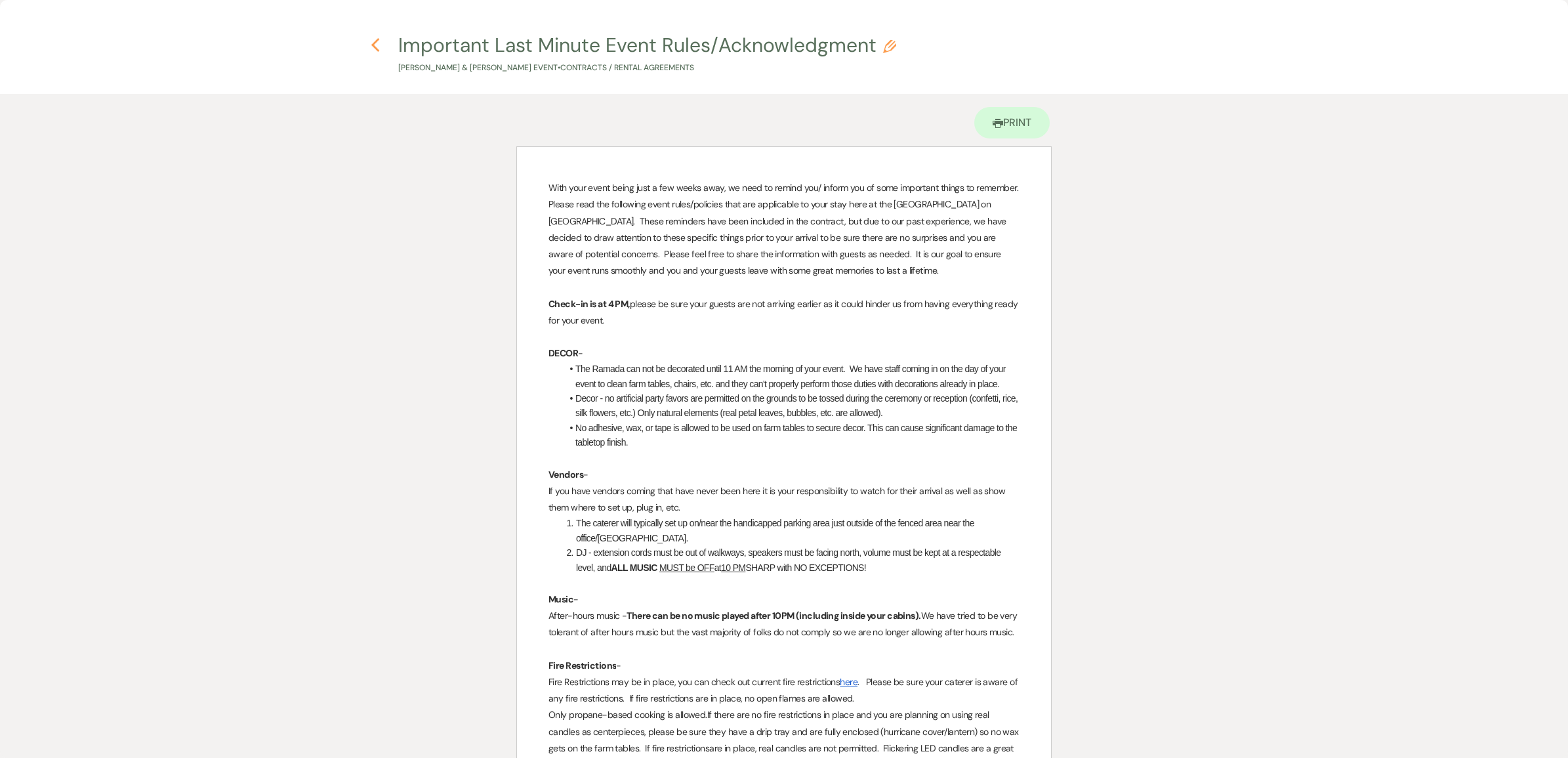
click at [371, 44] on icon "Previous" at bounding box center [376, 45] width 10 height 16
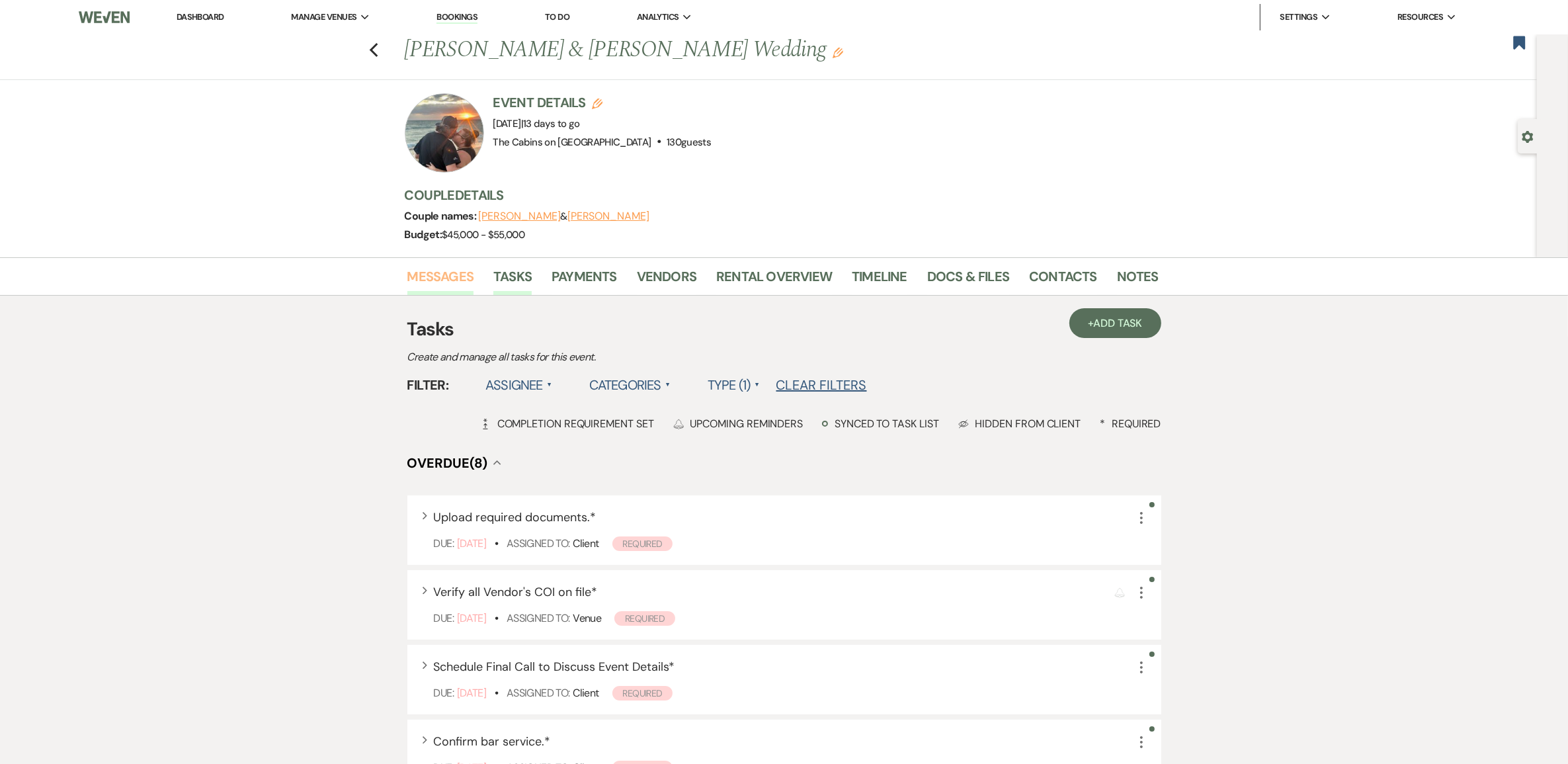
click at [436, 284] on link "Messages" at bounding box center [440, 281] width 67 height 29
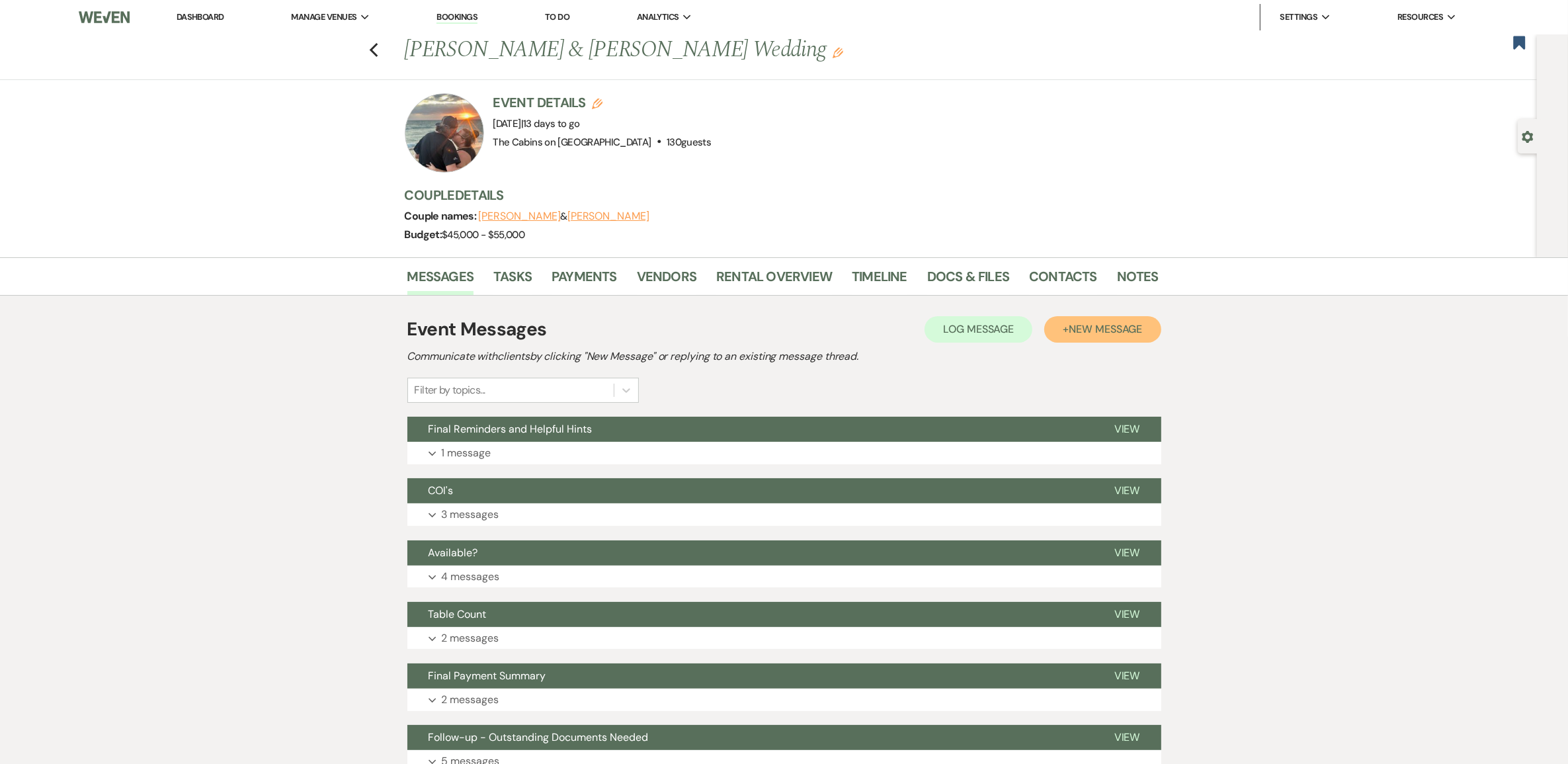
click at [1101, 336] on span "New Message" at bounding box center [1105, 329] width 73 height 14
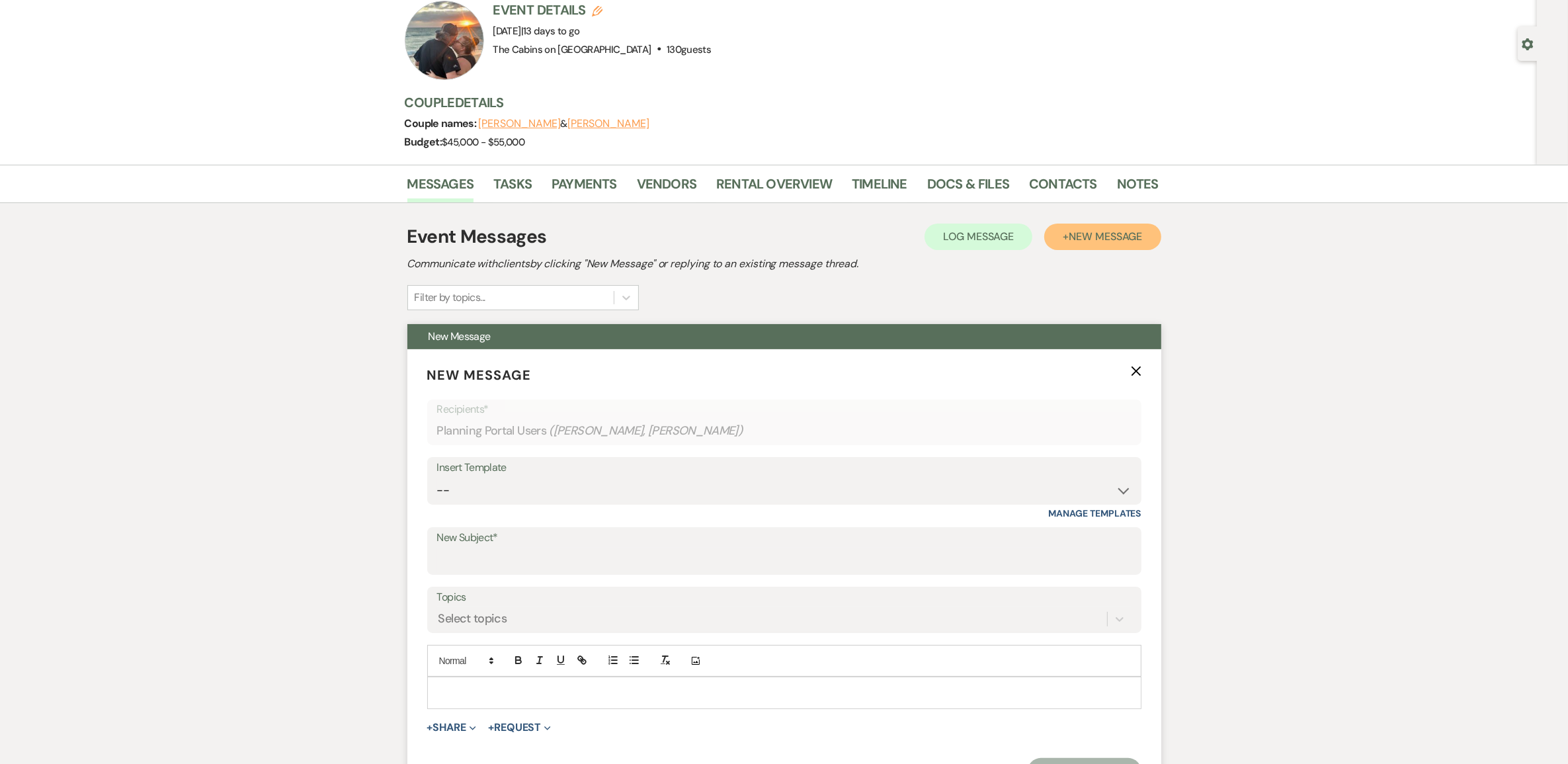
scroll to position [248, 0]
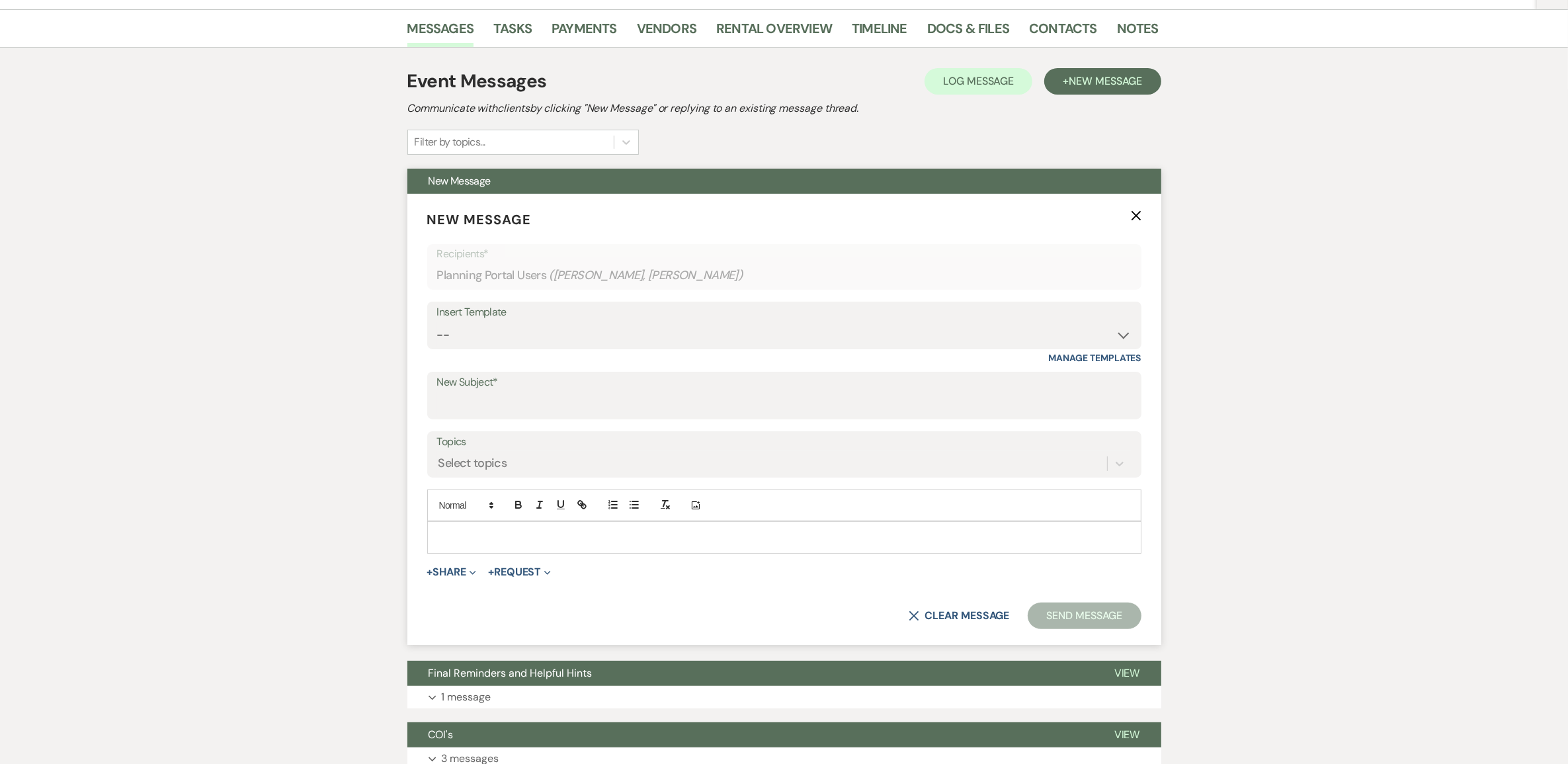
click at [475, 544] on p at bounding box center [784, 537] width 693 height 15
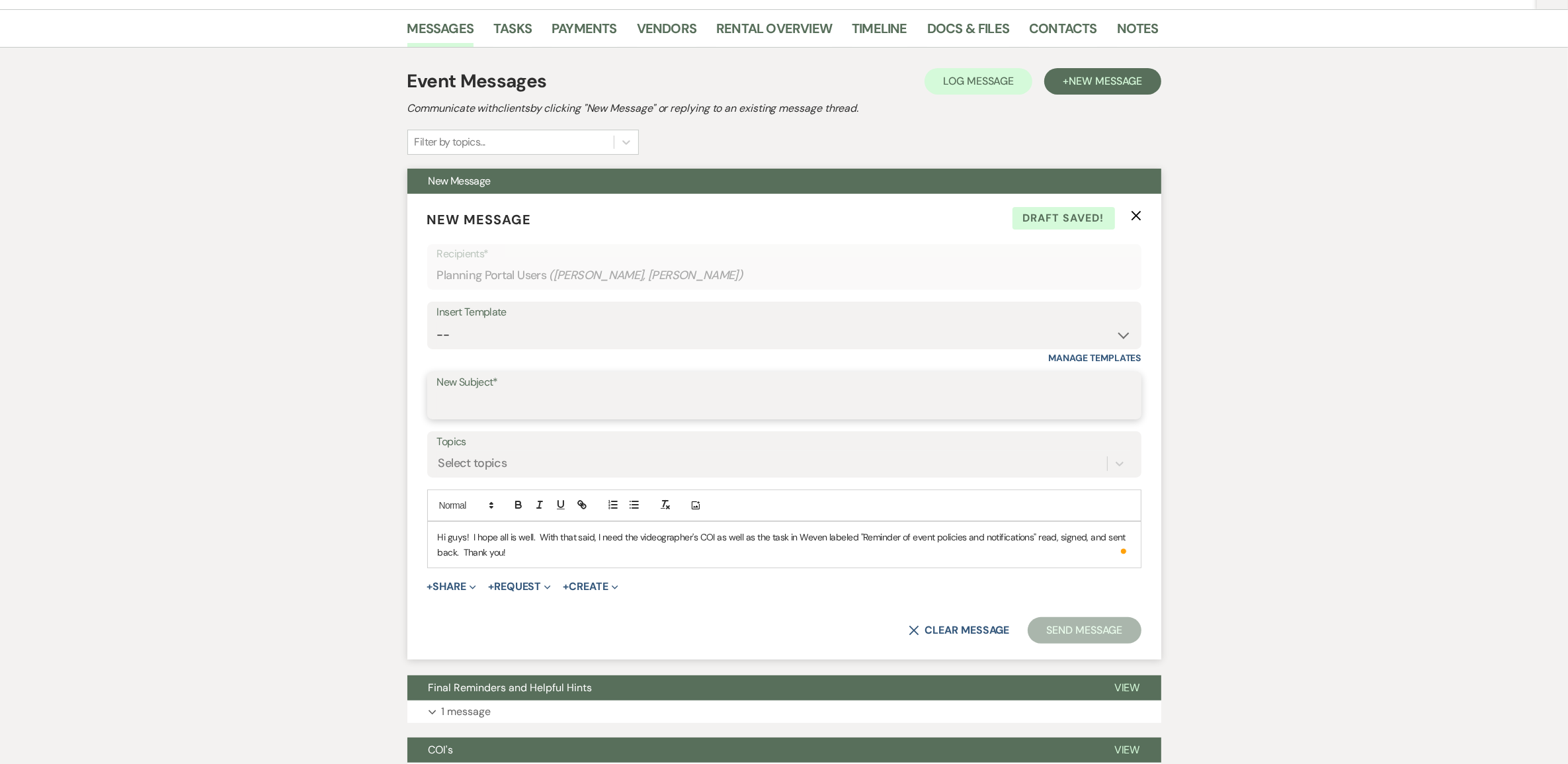
click at [518, 418] on input "New Subject*" at bounding box center [784, 404] width 694 height 26
type input "Hi!"
click at [1055, 643] on button "Send Message" at bounding box center [1084, 630] width 113 height 26
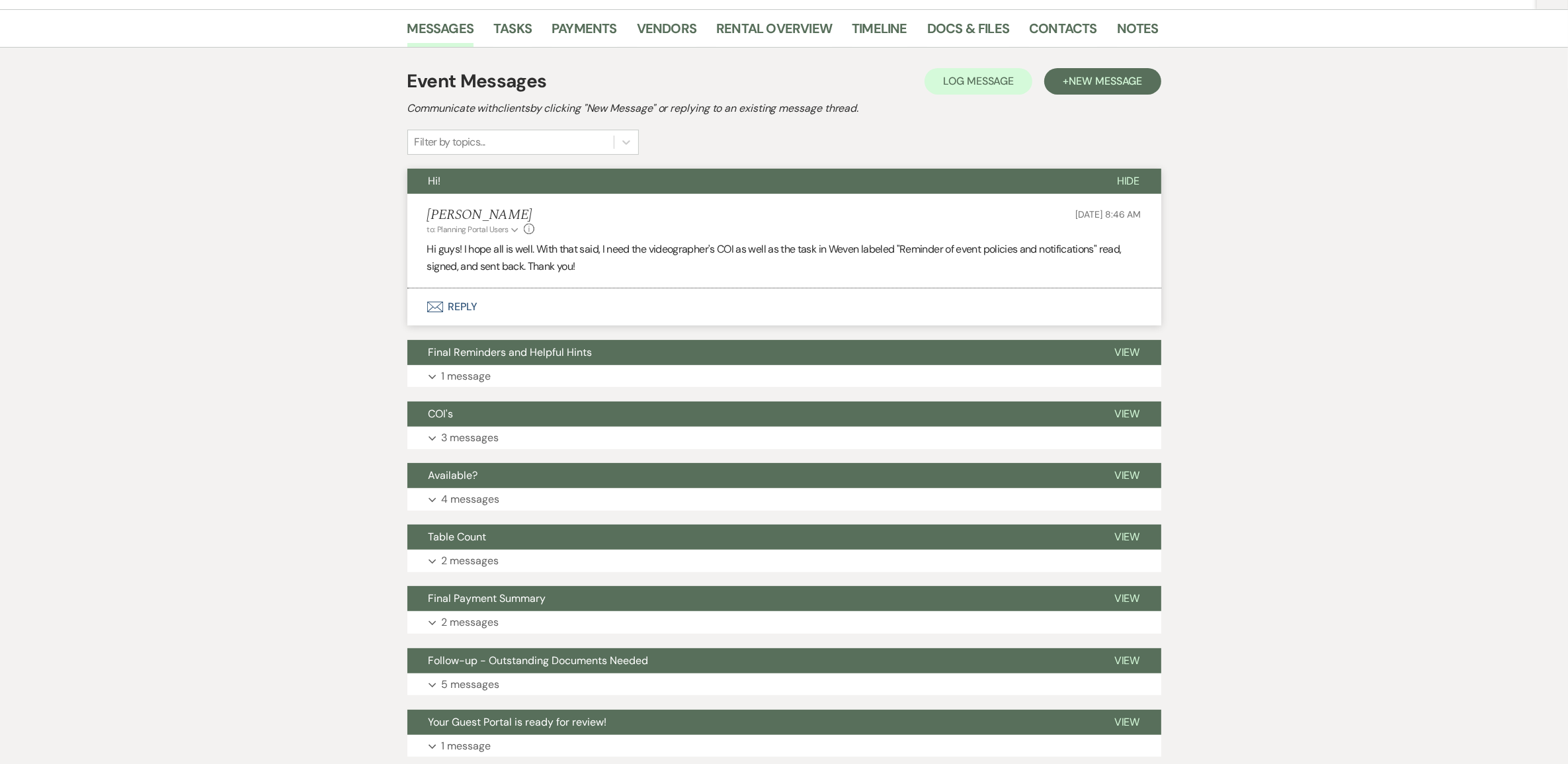
scroll to position [0, 0]
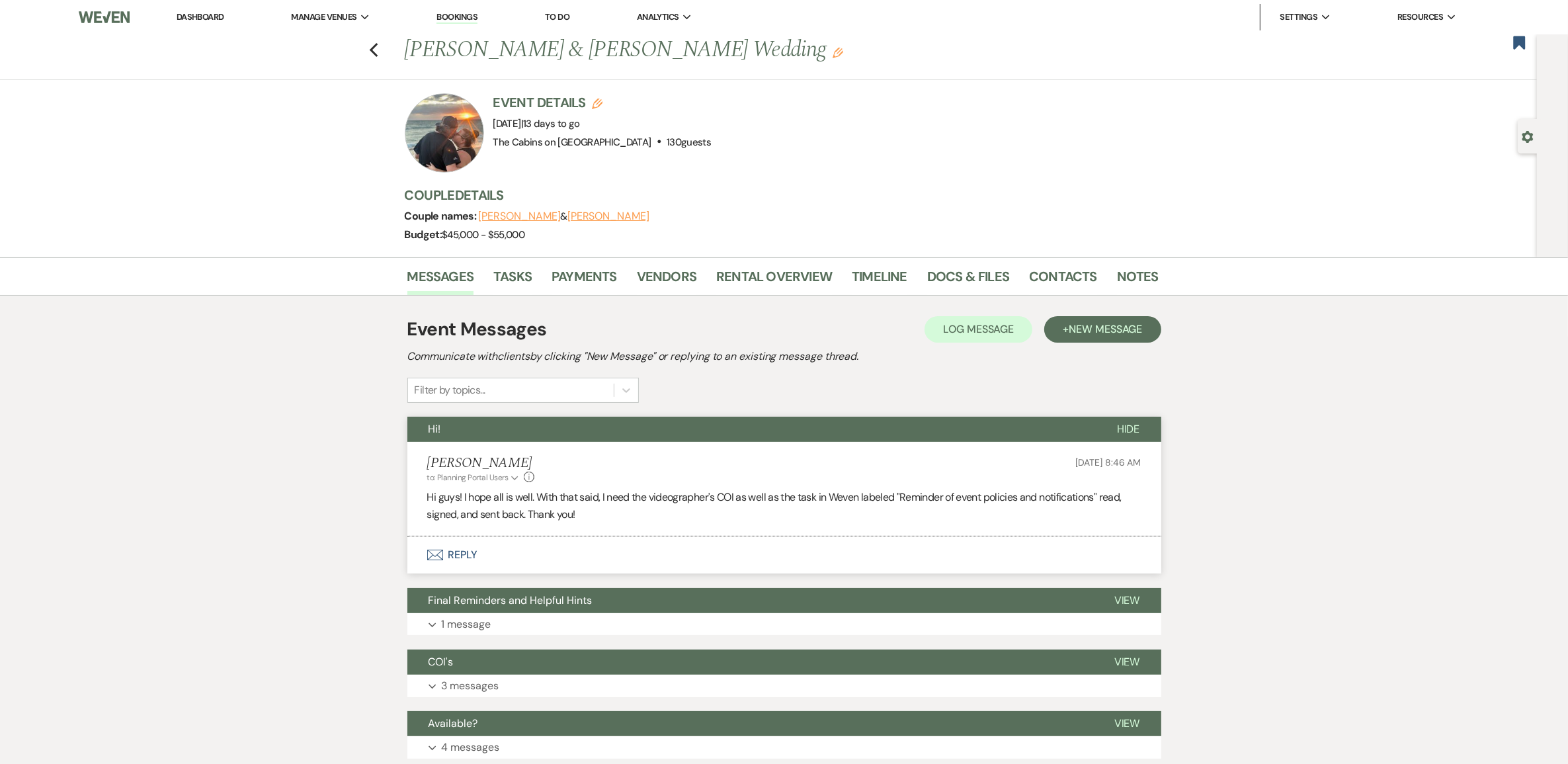
click at [202, 18] on link "Dashboard" at bounding box center [200, 16] width 48 height 11
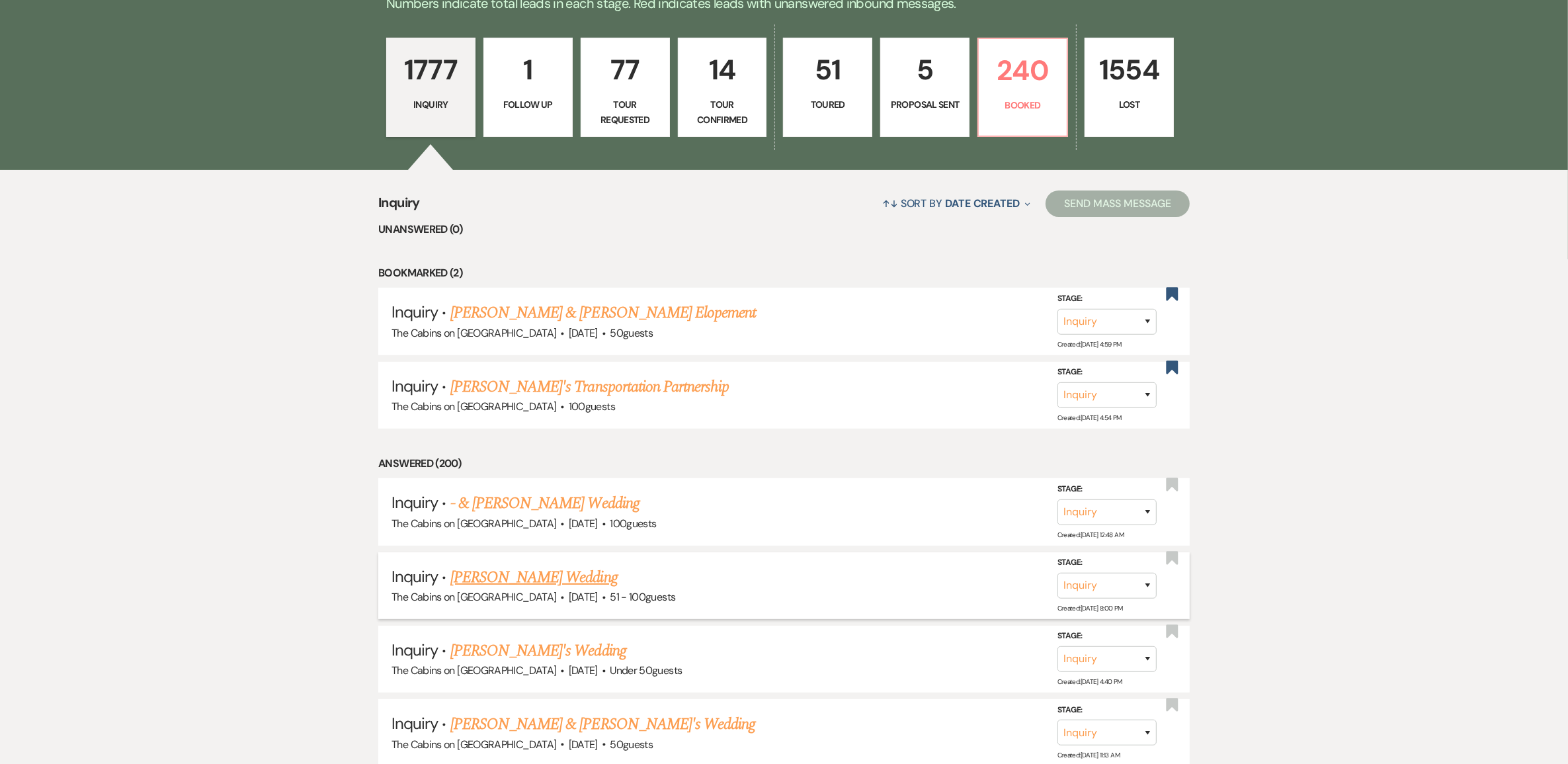
scroll to position [166, 0]
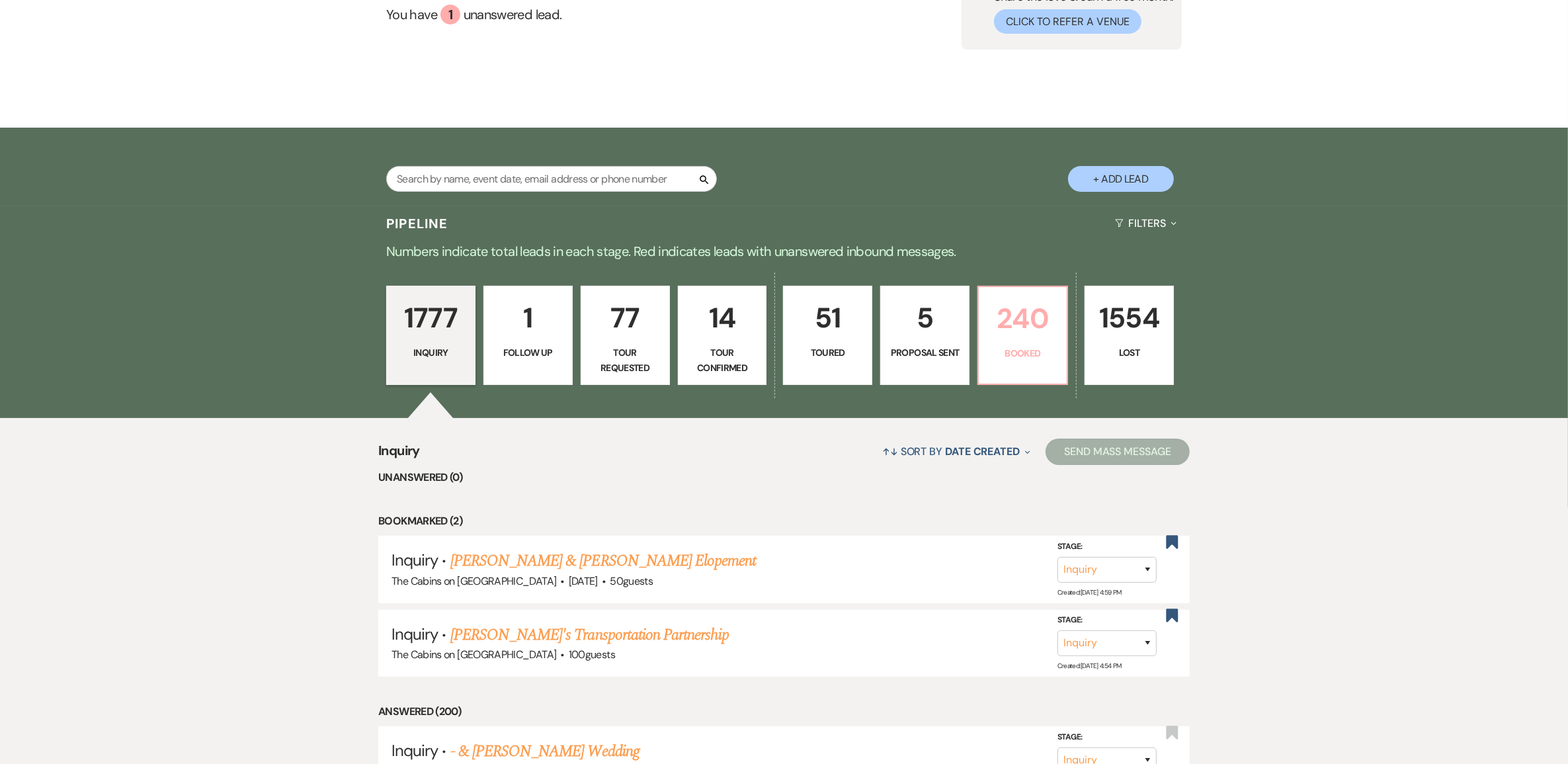
click at [1016, 341] on p "240" at bounding box center [1022, 318] width 72 height 44
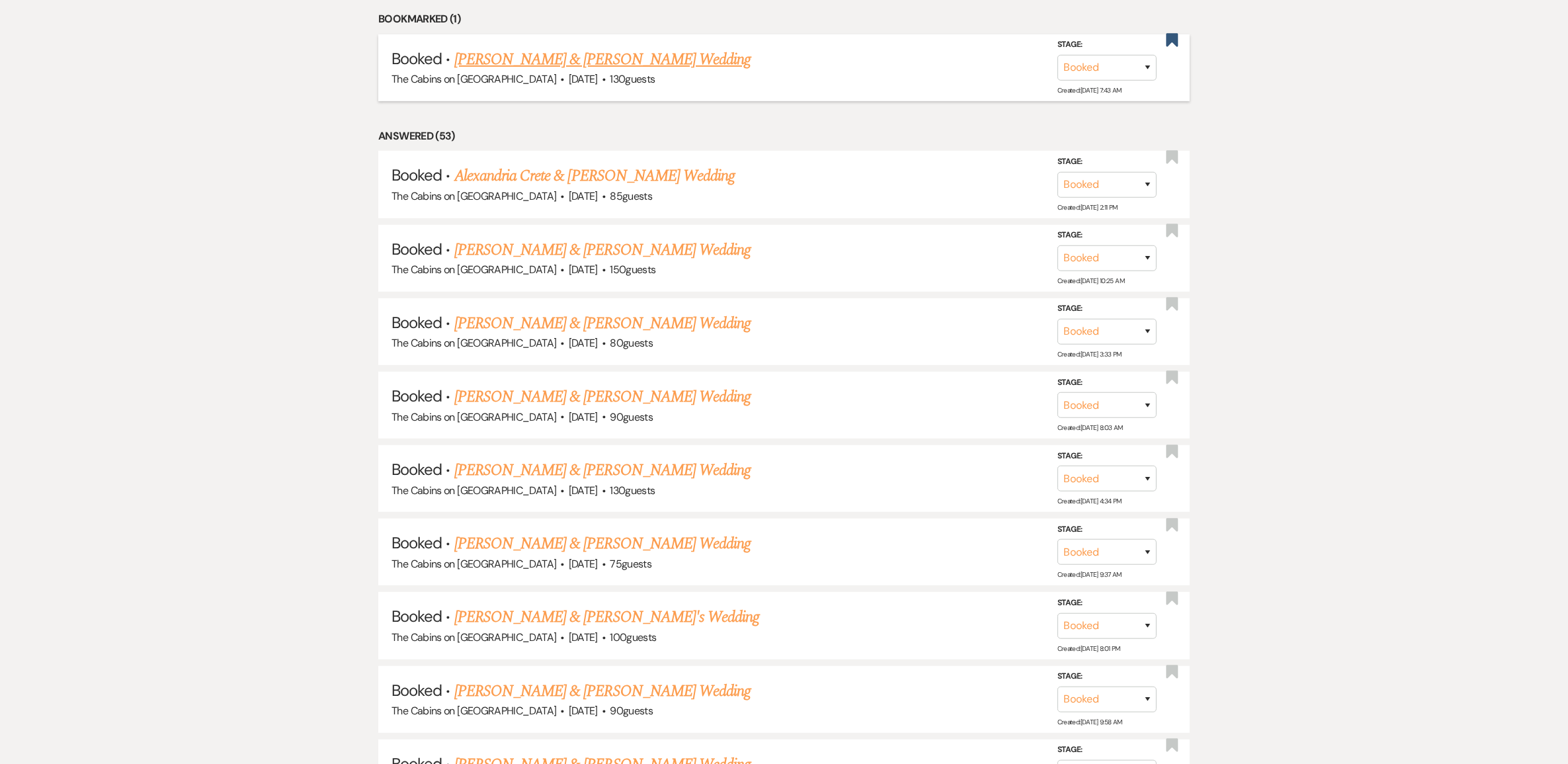
scroll to position [744, 0]
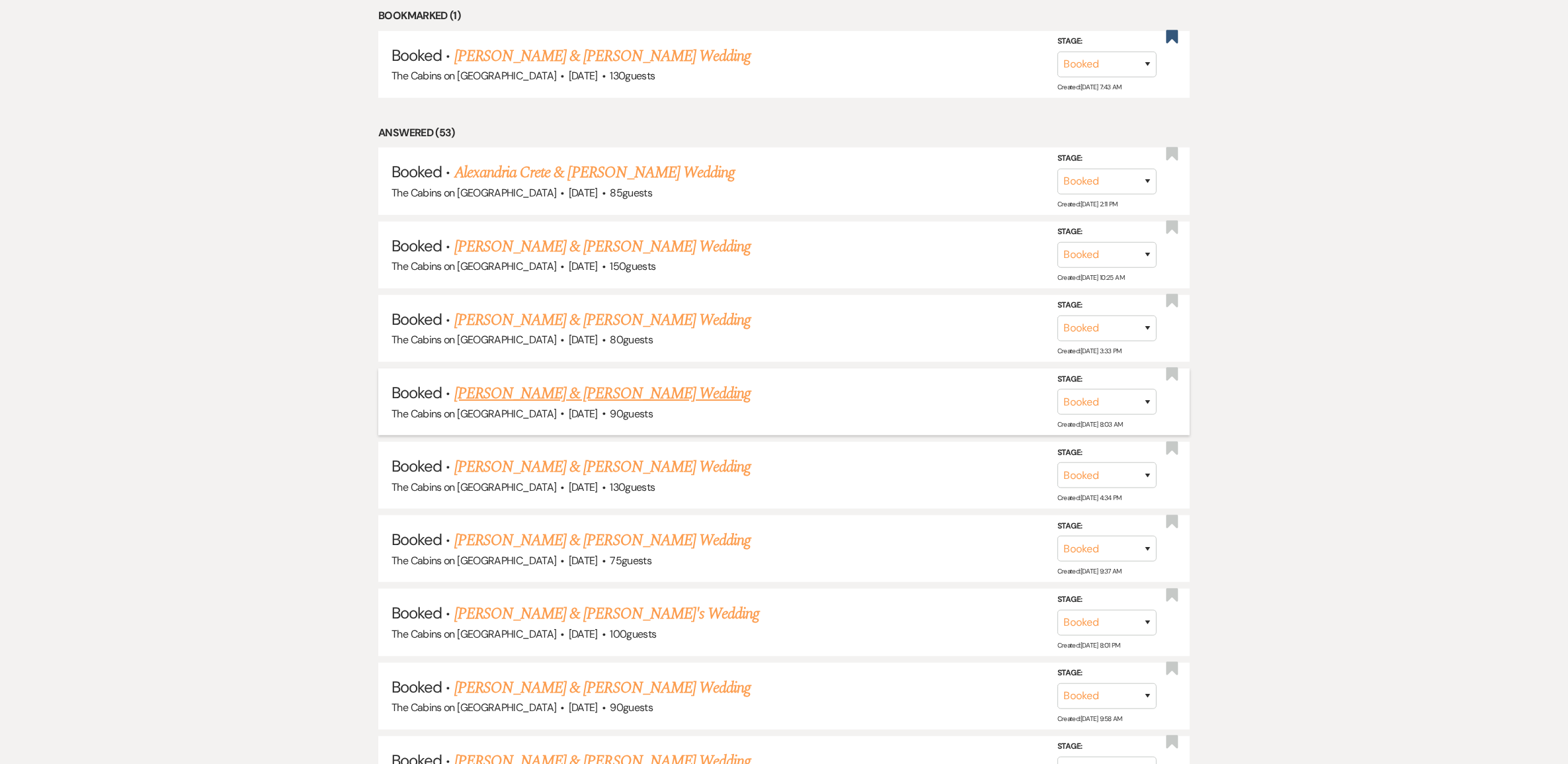
click at [568, 405] on link "[PERSON_NAME] & [PERSON_NAME] Wedding" at bounding box center [602, 393] width 296 height 24
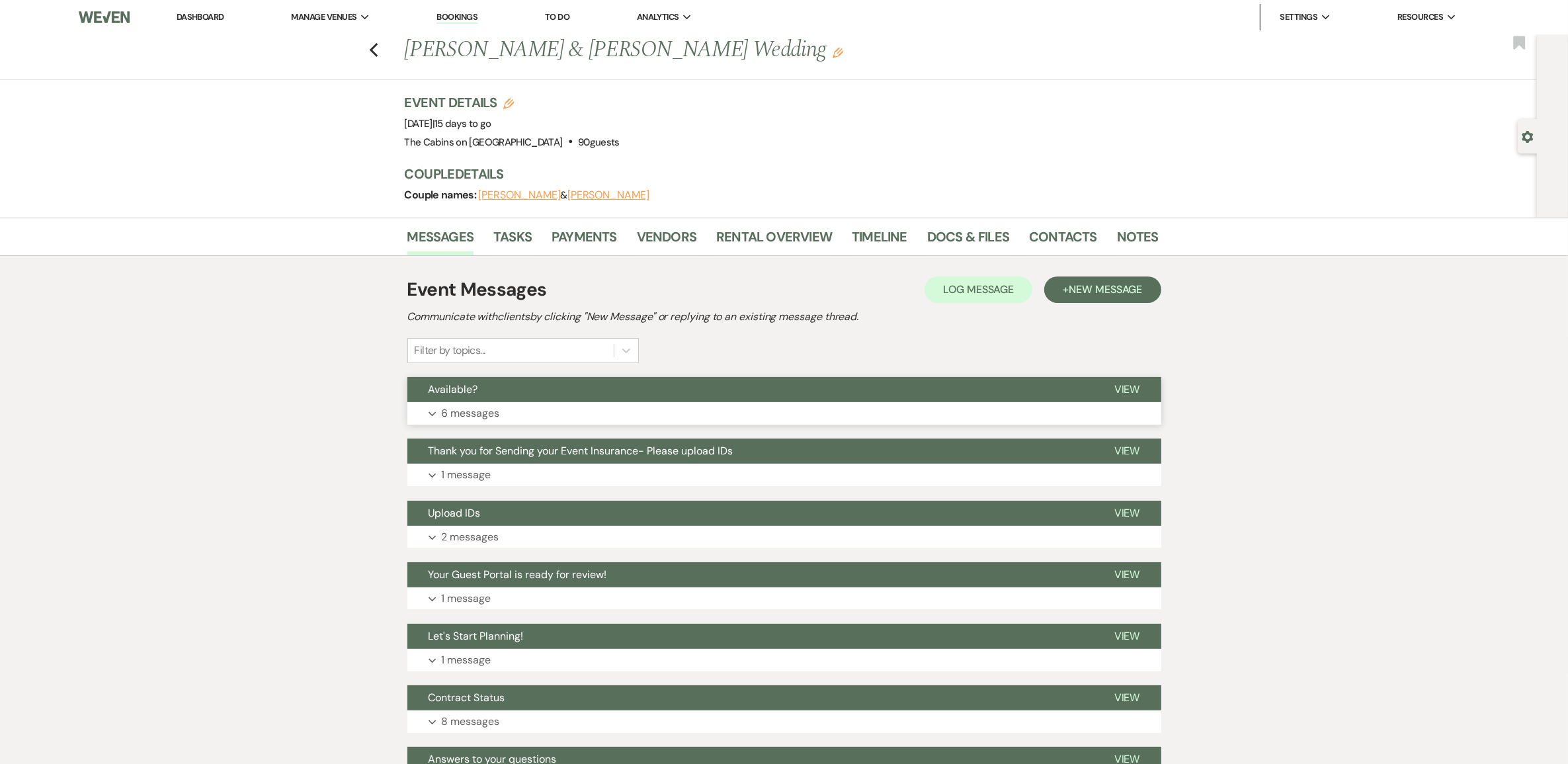
click at [483, 422] on p "6 messages" at bounding box center [470, 413] width 58 height 17
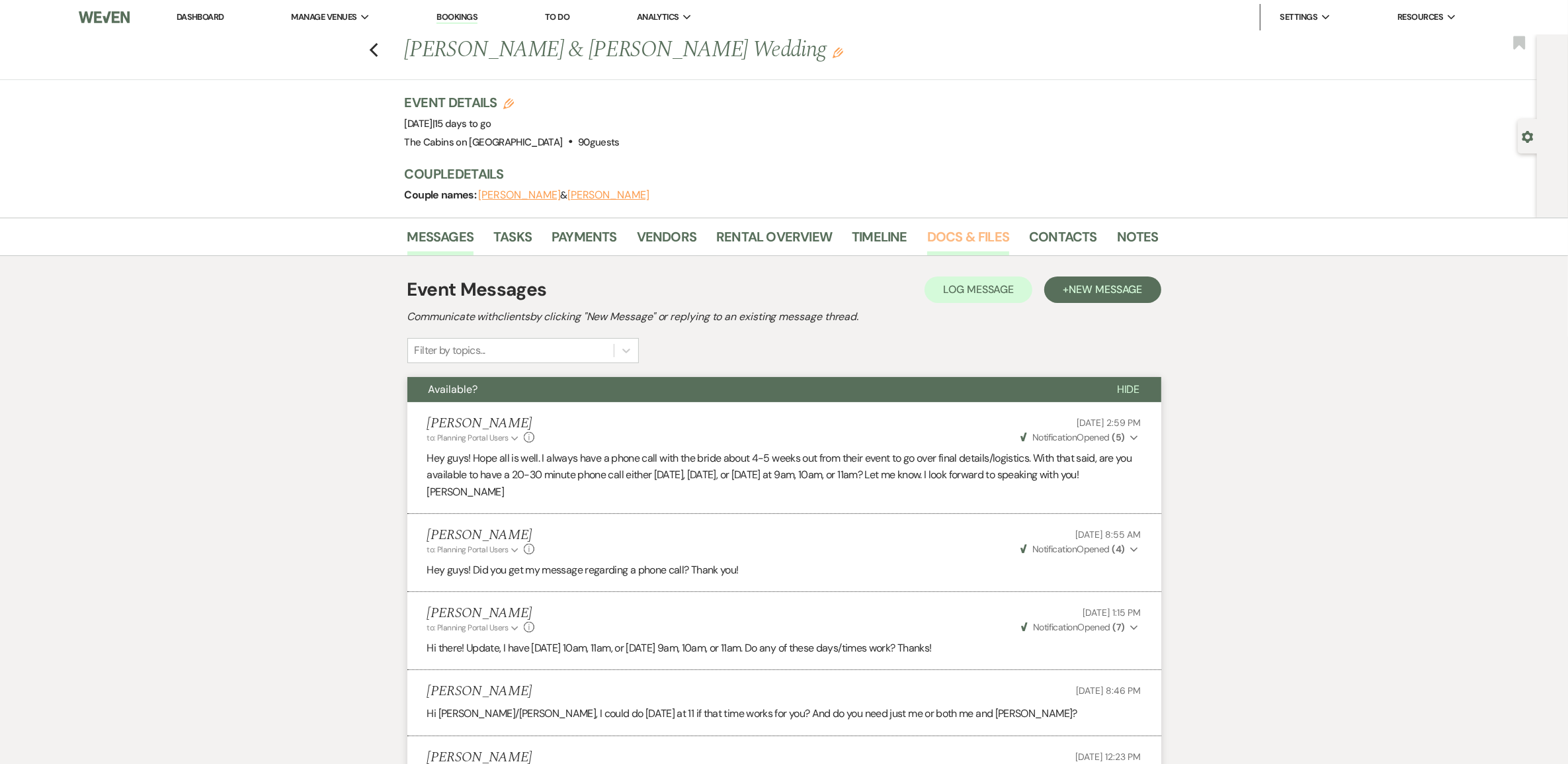
click at [943, 256] on link "Docs & Files" at bounding box center [968, 241] width 82 height 29
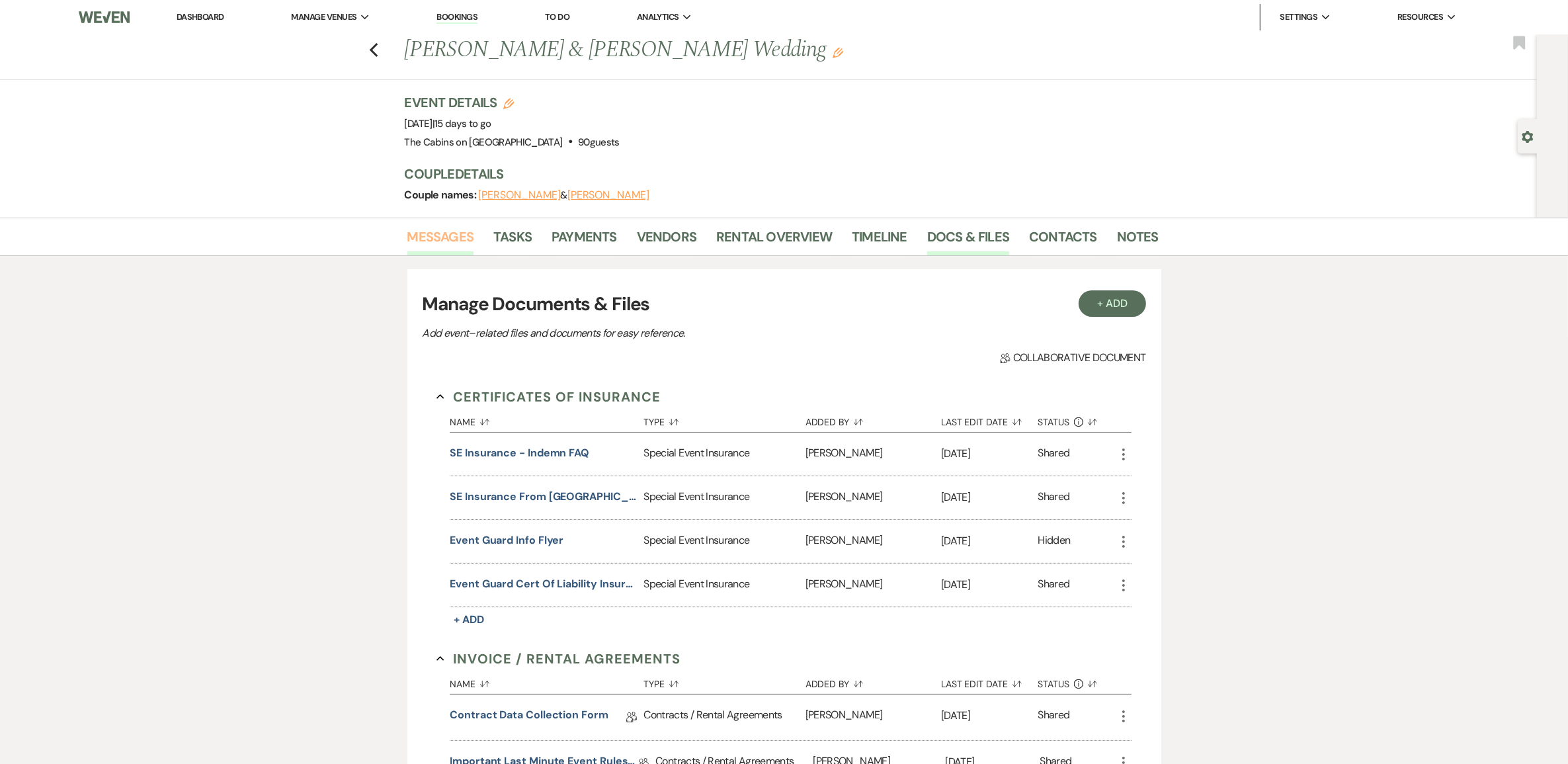
click at [438, 253] on link "Messages" at bounding box center [440, 241] width 67 height 29
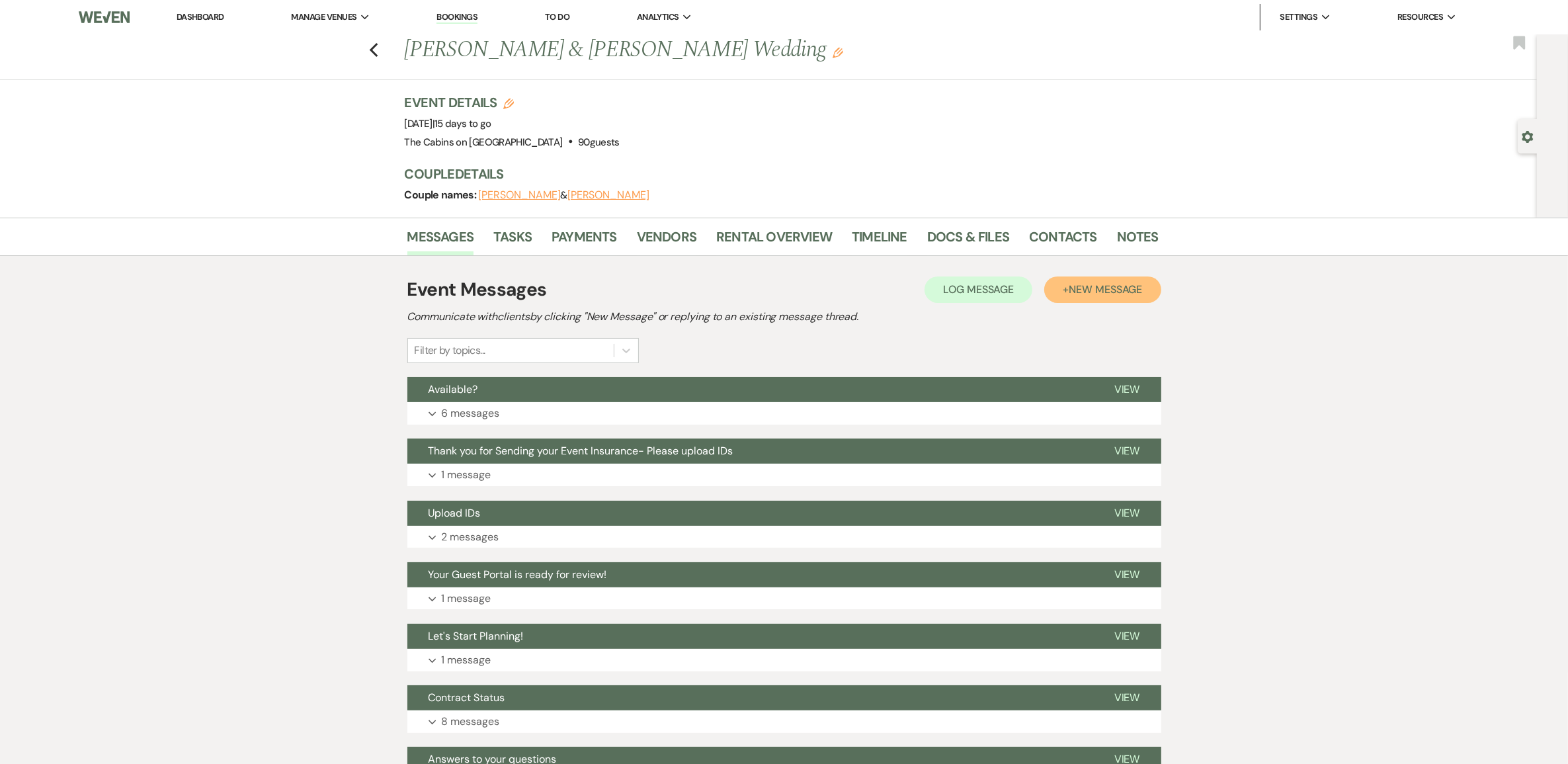
click at [1076, 296] on span "New Message" at bounding box center [1105, 289] width 73 height 14
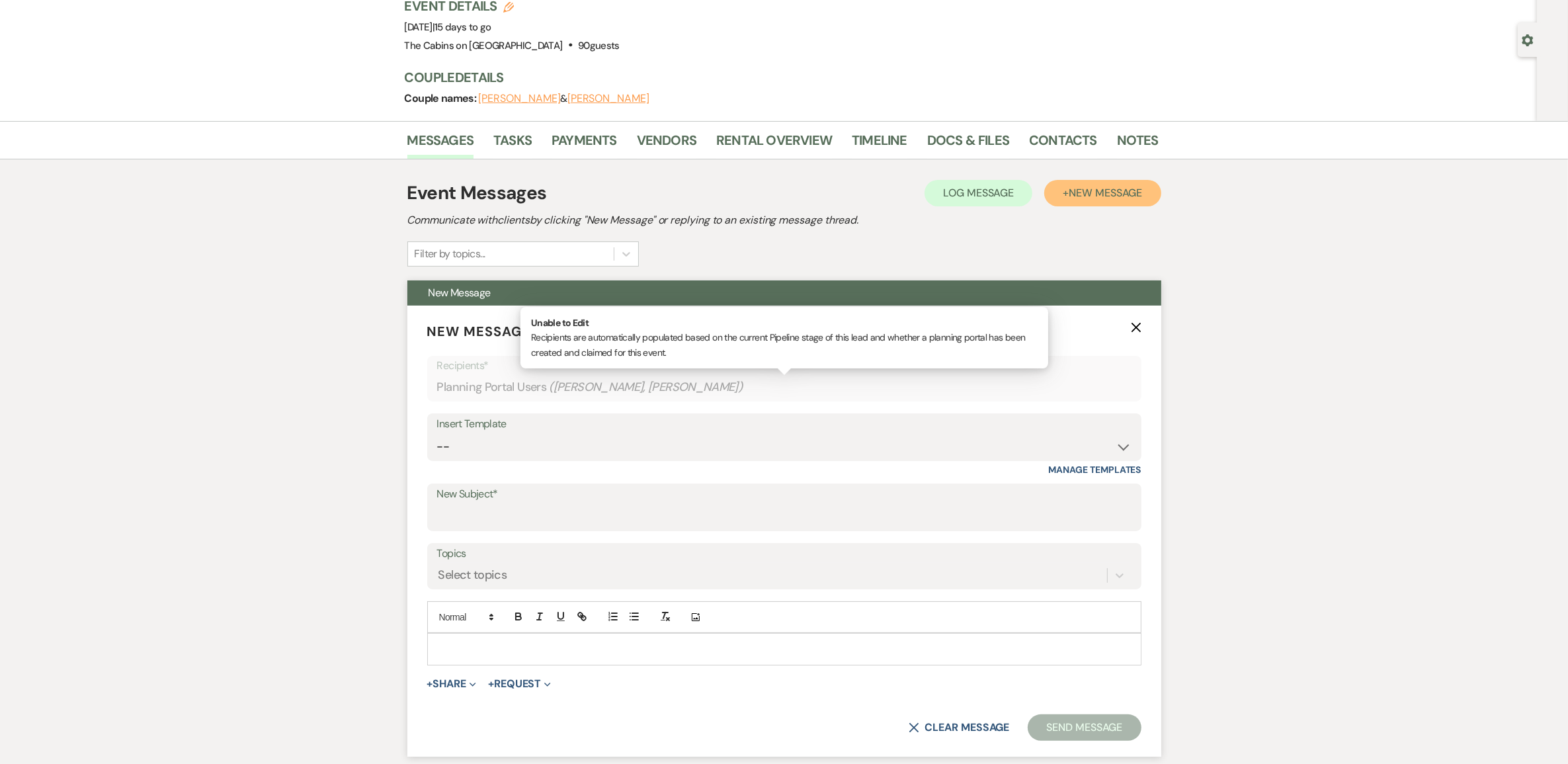
scroll to position [248, 0]
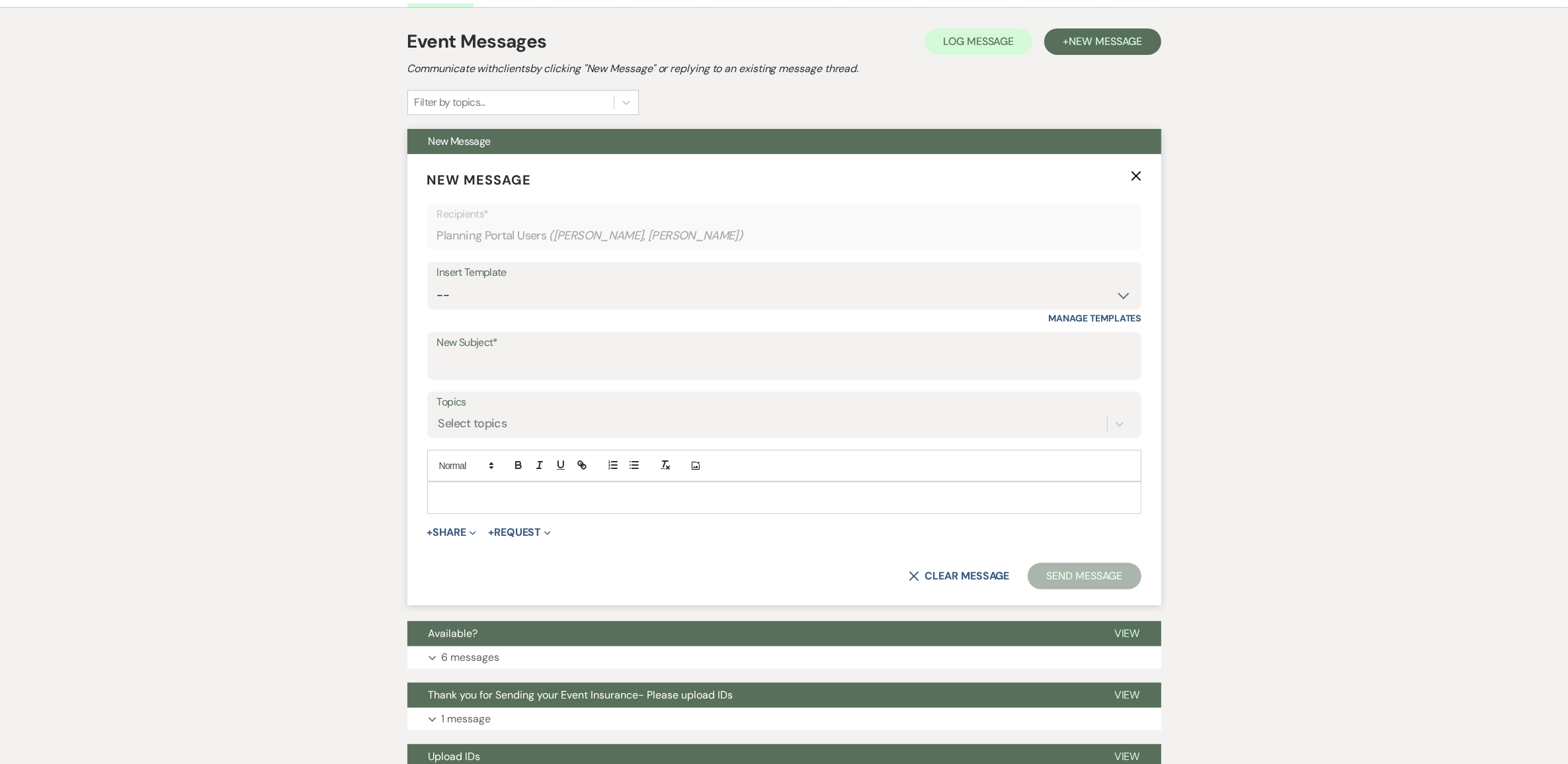
click at [530, 352] on label "New Subject*" at bounding box center [784, 343] width 694 height 19
click at [530, 378] on input "New Subject*" at bounding box center [784, 365] width 694 height 26
type input "V"
type input "COI's"
click at [467, 505] on p "To enrich screen reader interactions, please activate Accessibility in Grammarl…" at bounding box center [784, 497] width 693 height 15
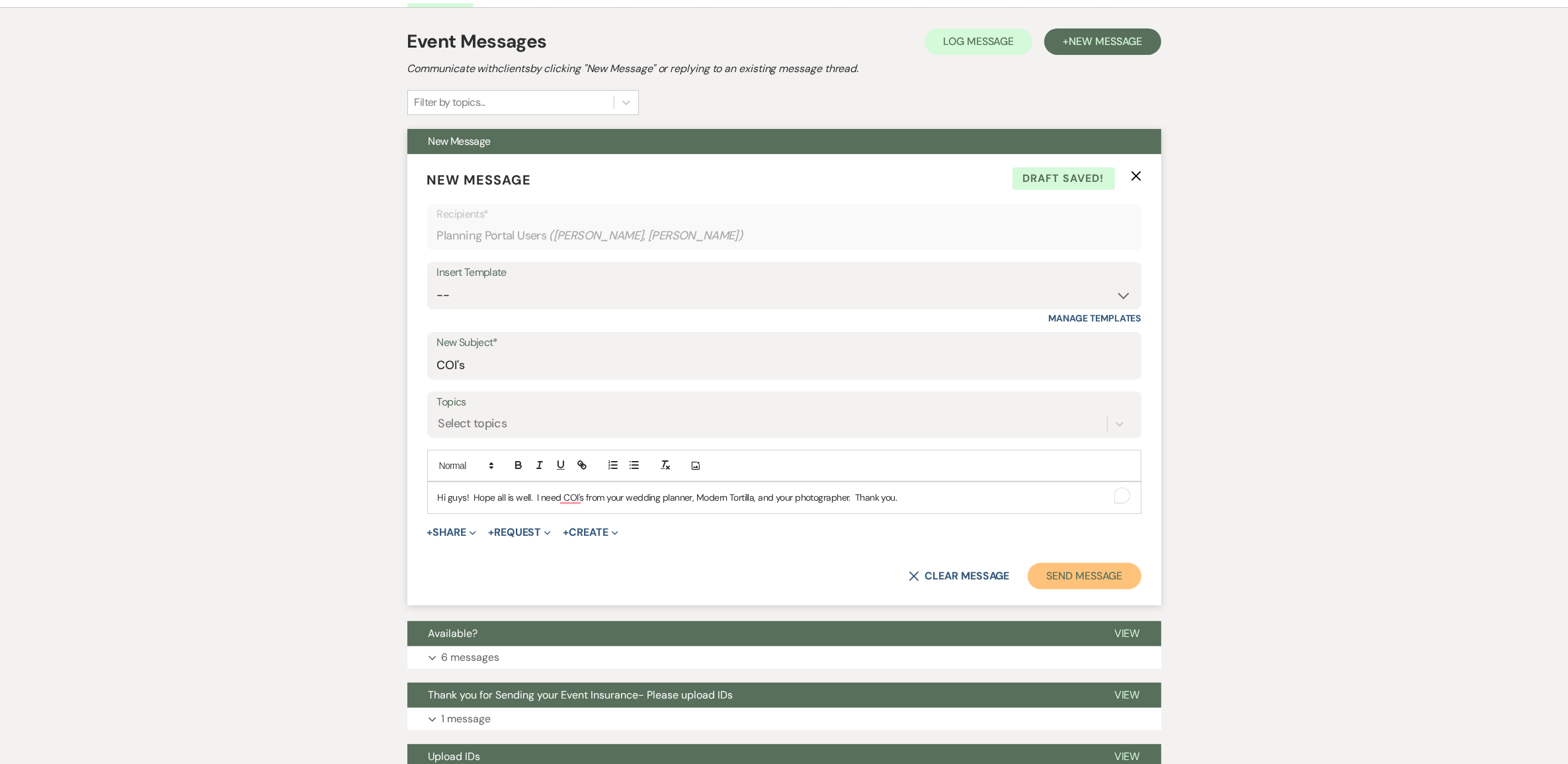
click at [1052, 589] on button "Send Message" at bounding box center [1084, 576] width 113 height 26
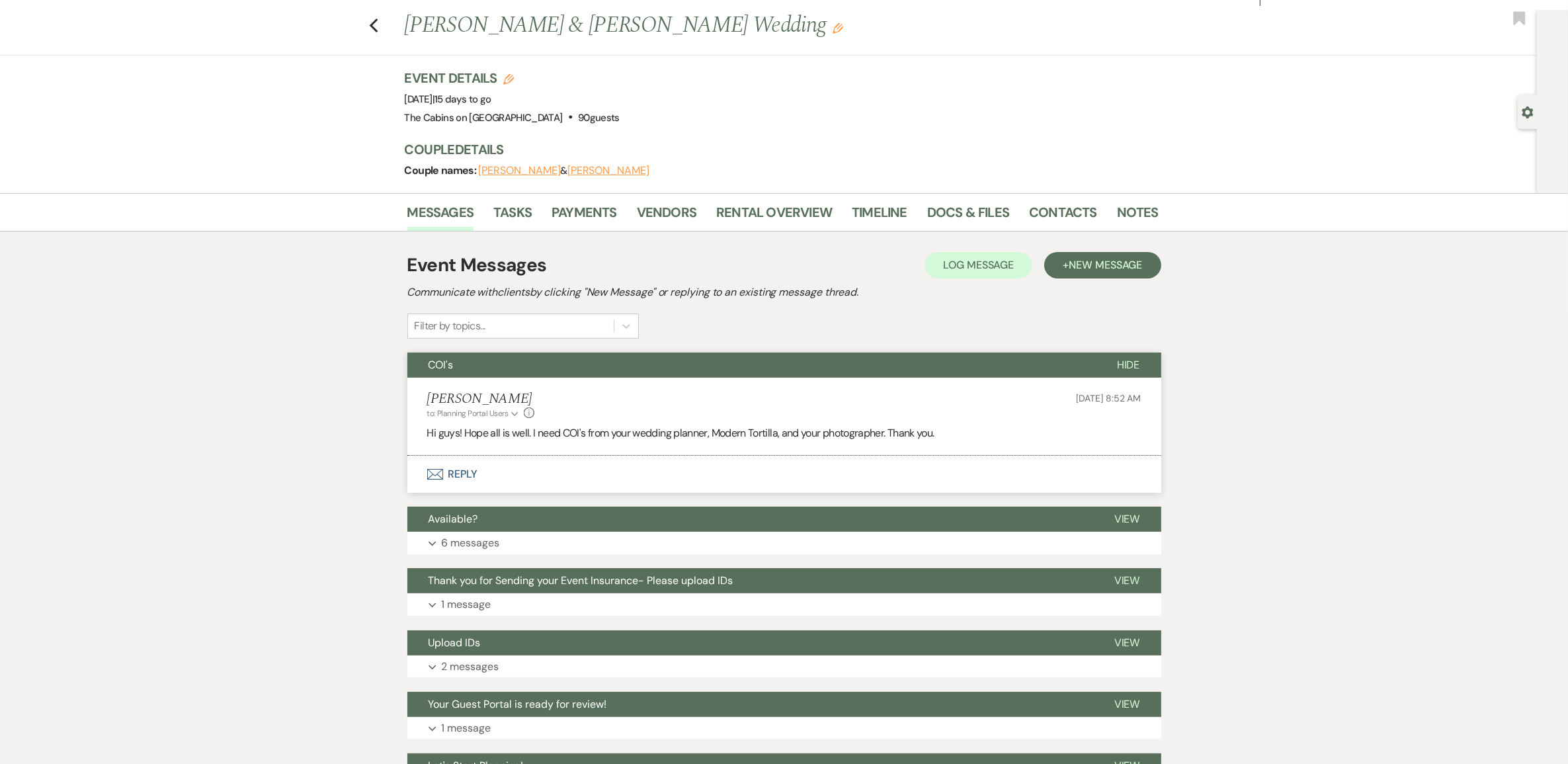
scroll to position [0, 0]
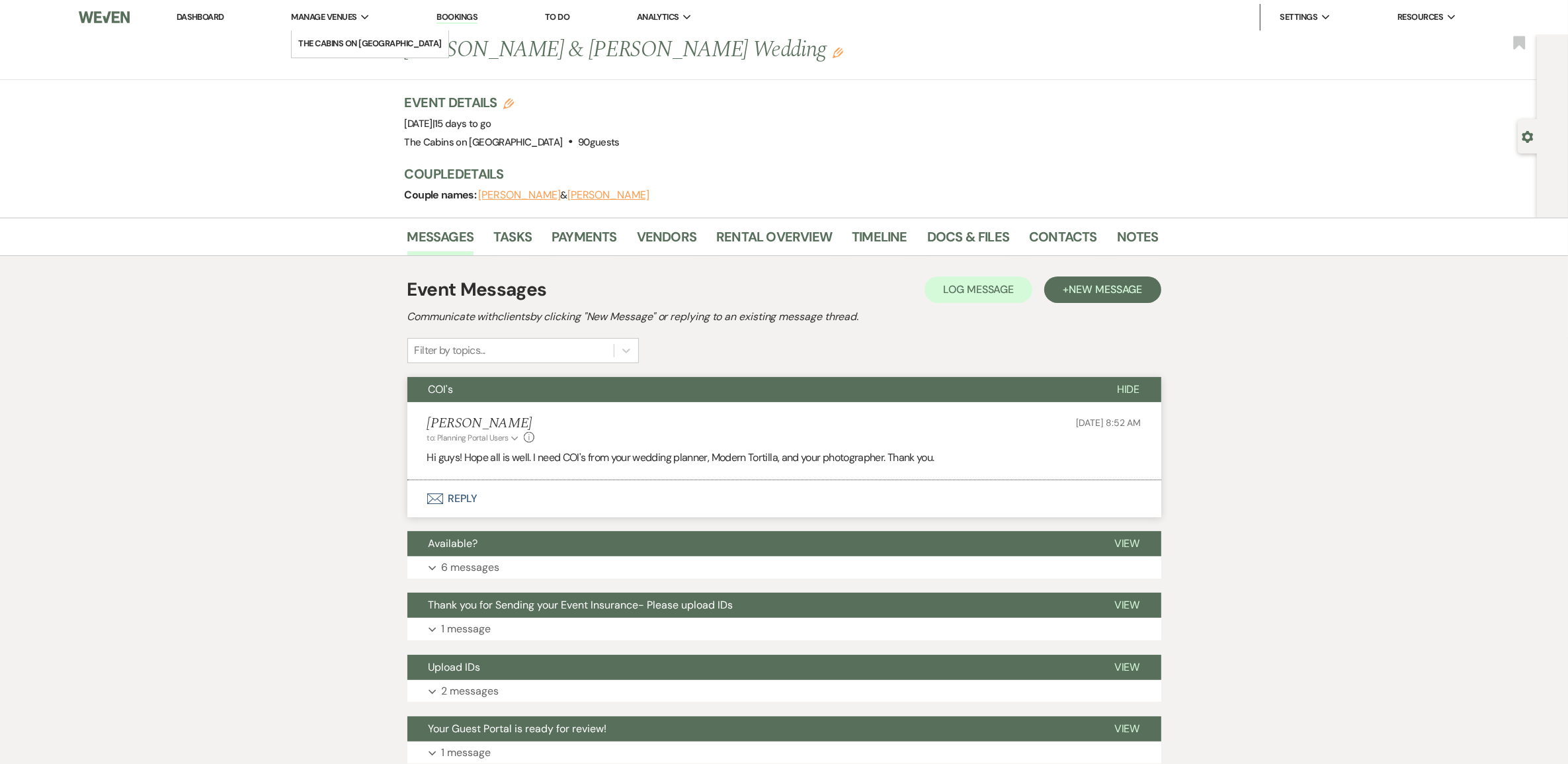
click at [351, 22] on span "Manage Venues" at bounding box center [323, 17] width 65 height 13
click at [368, 44] on li "The Cabins on [GEOGRAPHIC_DATA]" at bounding box center [369, 44] width 143 height 13
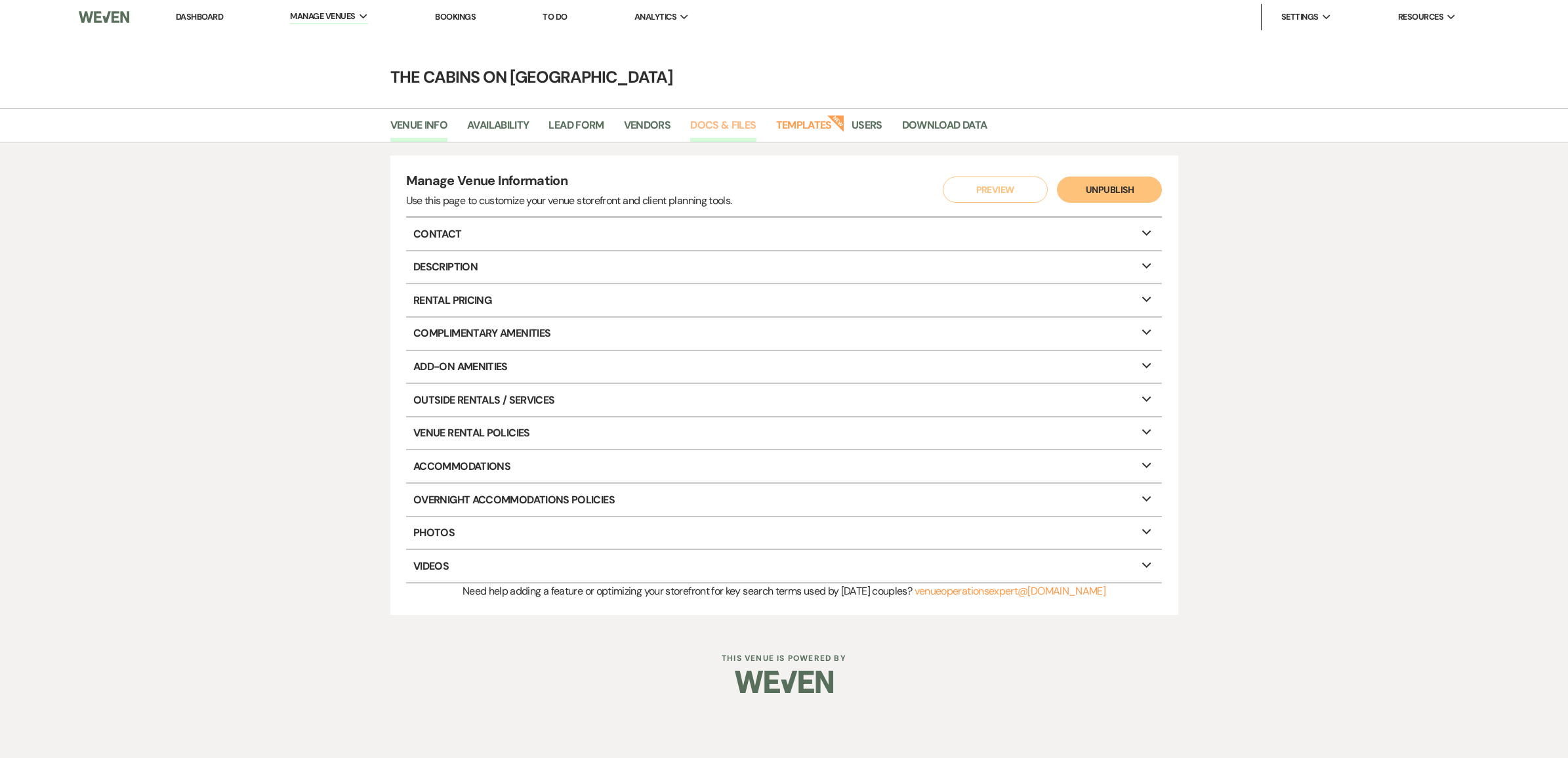
click at [756, 137] on link "Docs & Files" at bounding box center [723, 129] width 65 height 25
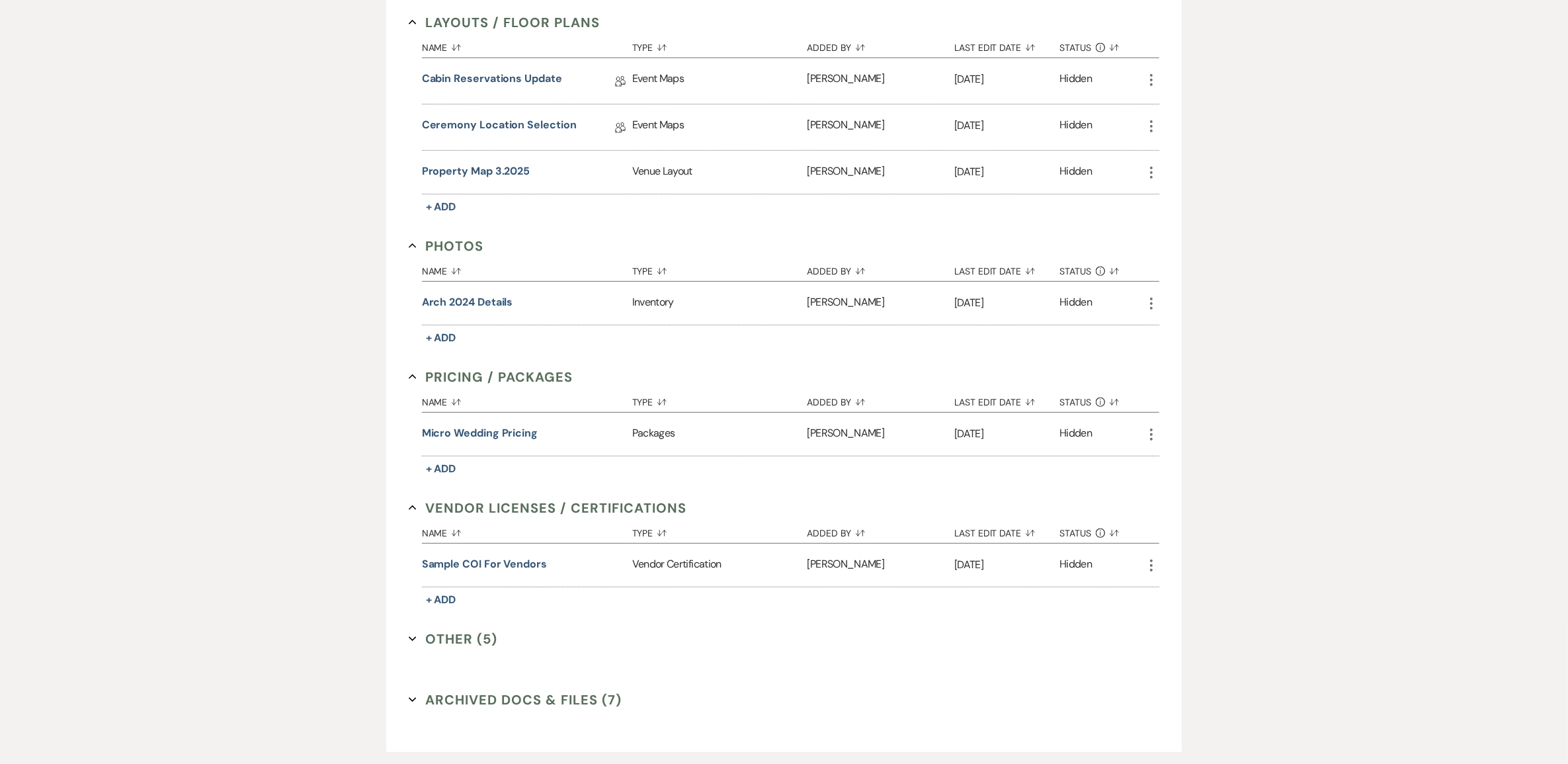
scroll to position [909, 0]
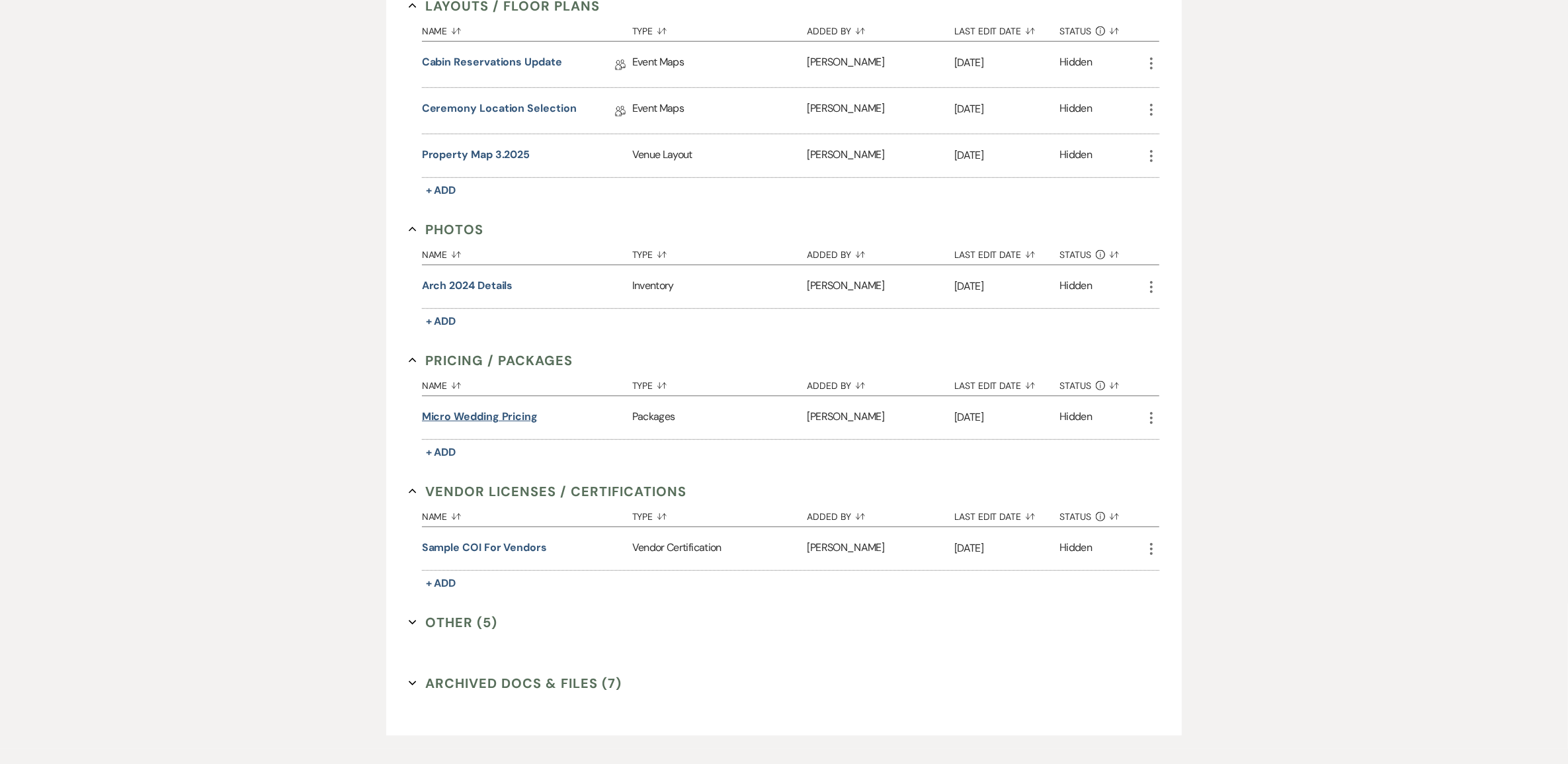
click at [493, 425] on button "Micro Wedding Pricing" at bounding box center [480, 417] width 116 height 16
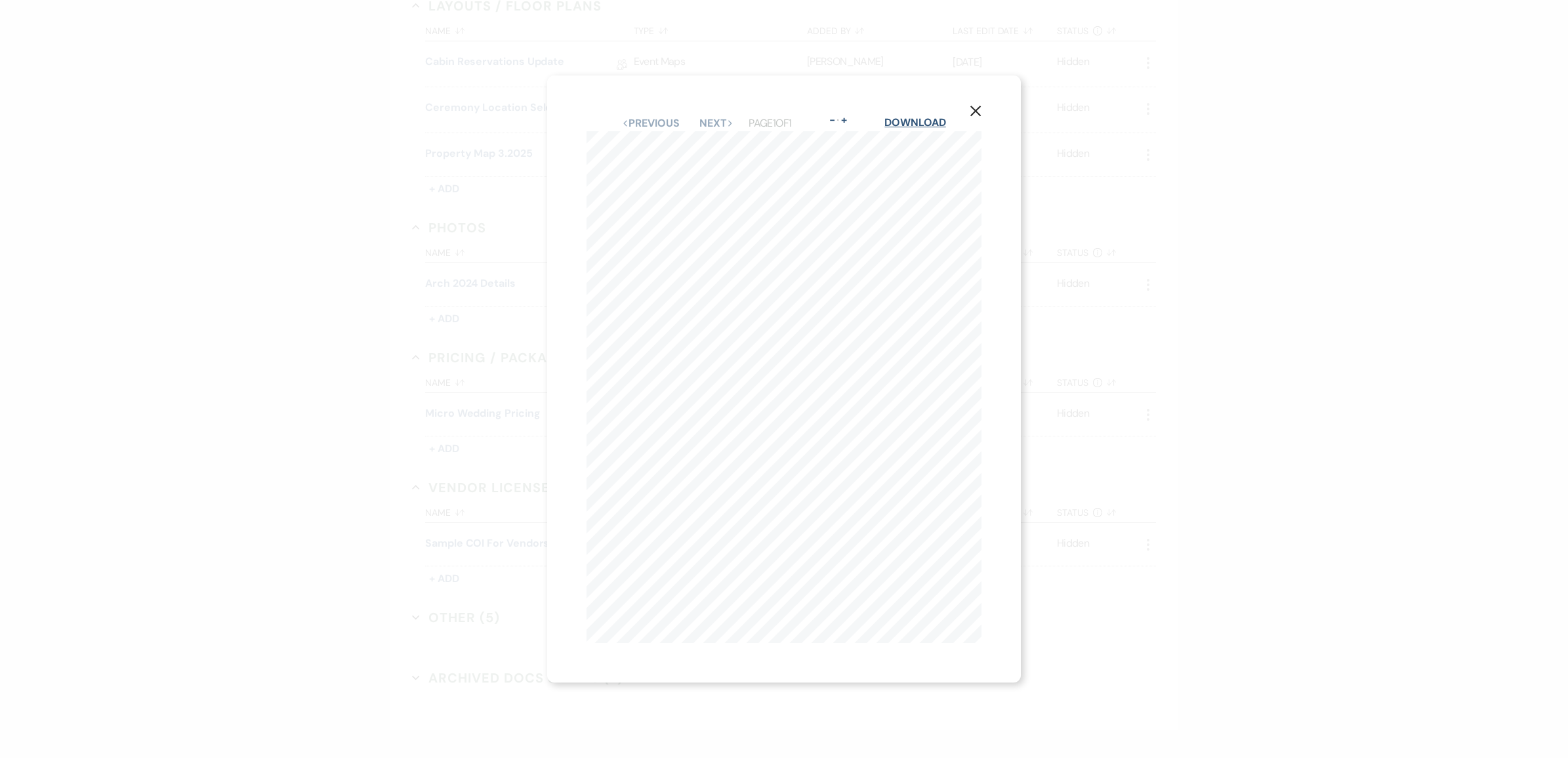
click at [916, 120] on link "Download" at bounding box center [915, 122] width 61 height 14
click at [977, 105] on icon "X" at bounding box center [975, 110] width 12 height 12
